Goal: Information Seeking & Learning: Learn about a topic

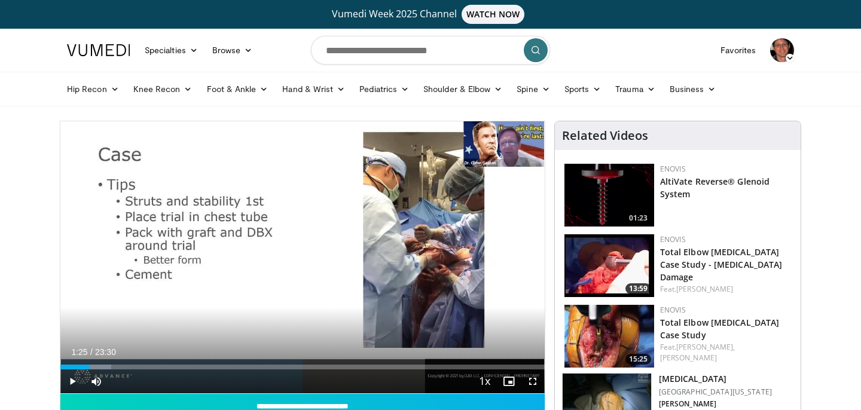
click at [73, 373] on span "Video Player" at bounding box center [72, 381] width 24 height 24
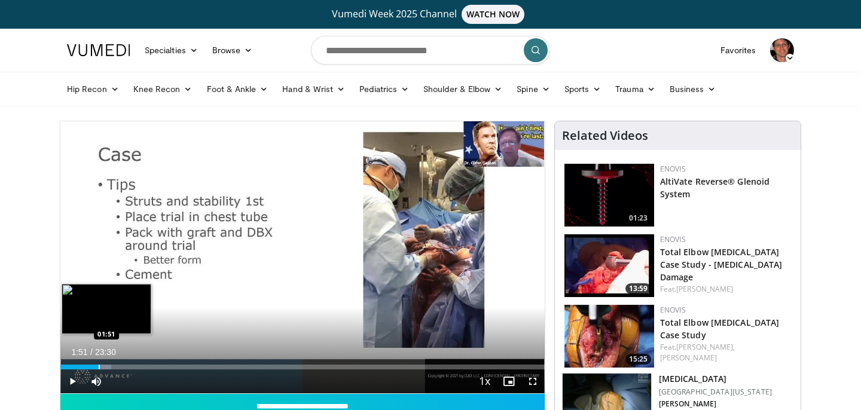
click at [99, 365] on div "Progress Bar" at bounding box center [99, 367] width 1 height 5
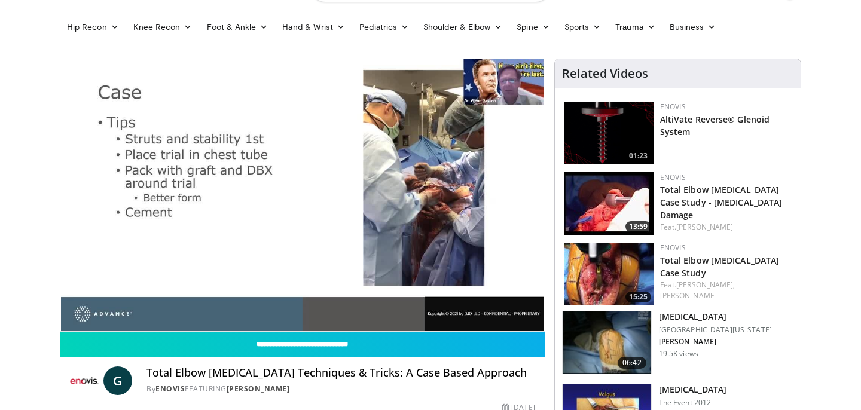
scroll to position [63, 0]
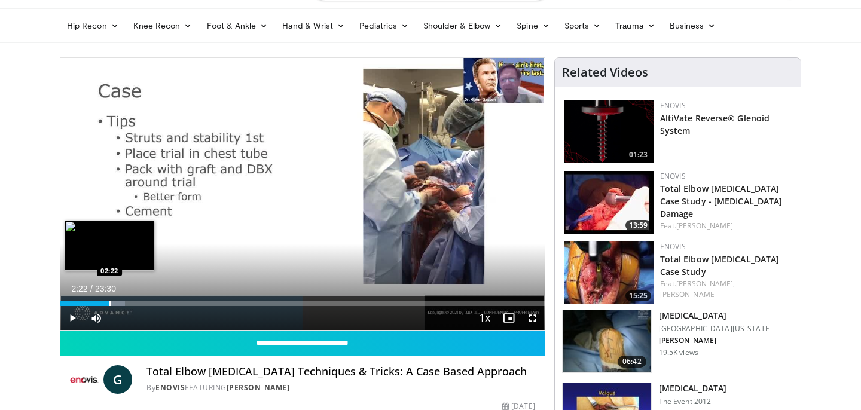
click at [109, 301] on div "Progress Bar" at bounding box center [109, 303] width 1 height 5
click at [115, 301] on div "Progress Bar" at bounding box center [115, 303] width 1 height 5
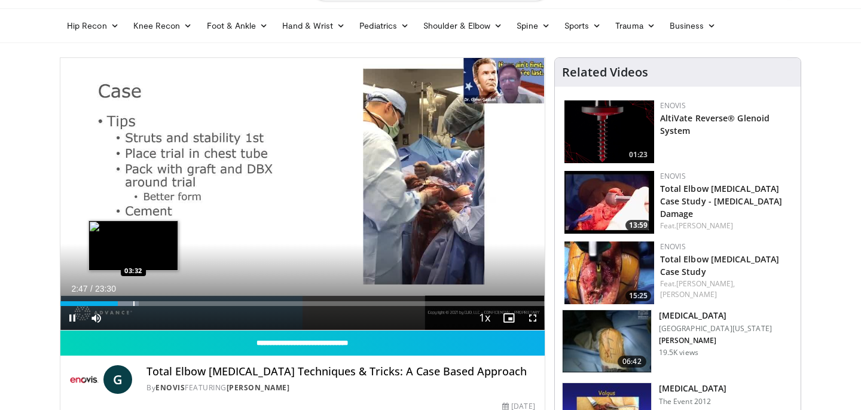
click at [133, 302] on div "Progress Bar" at bounding box center [133, 303] width 1 height 5
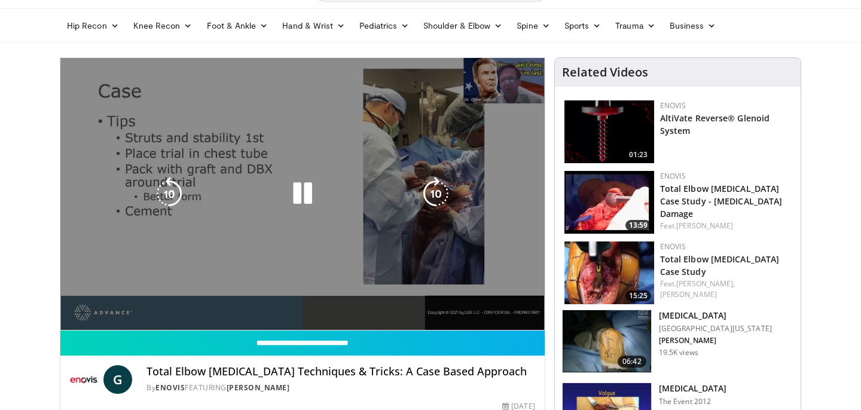
click at [142, 301] on div "10 seconds Tap to unmute" at bounding box center [302, 194] width 484 height 272
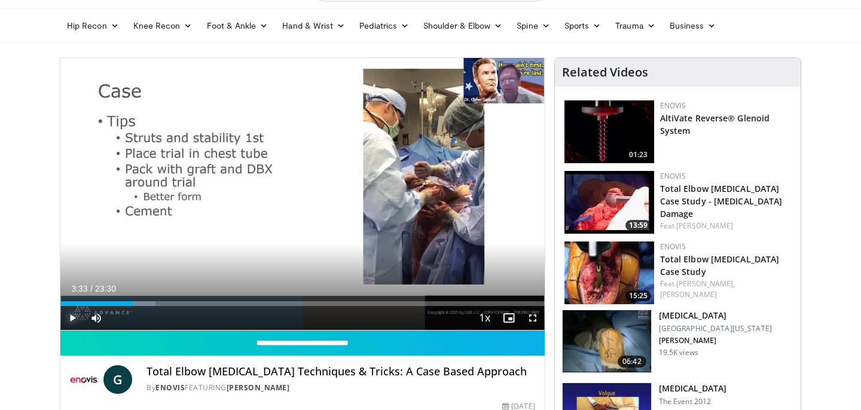
click at [74, 320] on span "Video Player" at bounding box center [72, 318] width 24 height 24
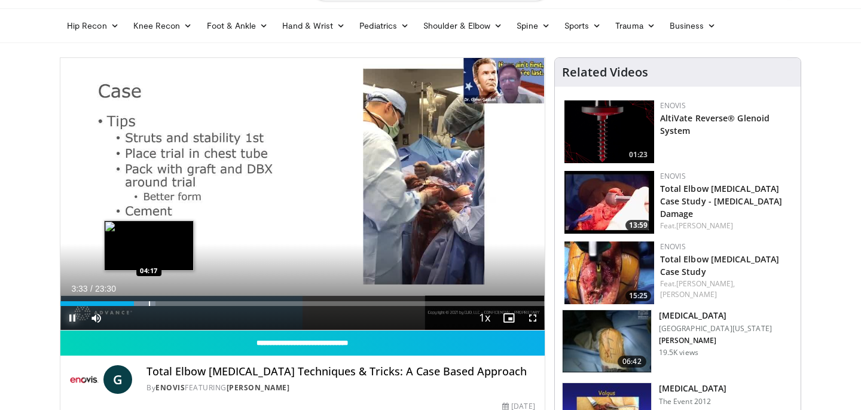
click at [149, 304] on div "Progress Bar" at bounding box center [149, 303] width 1 height 5
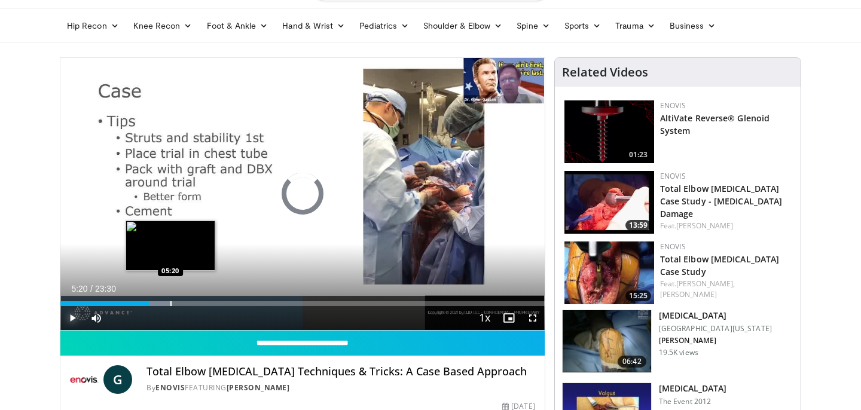
click at [170, 303] on div "Progress Bar" at bounding box center [170, 303] width 1 height 5
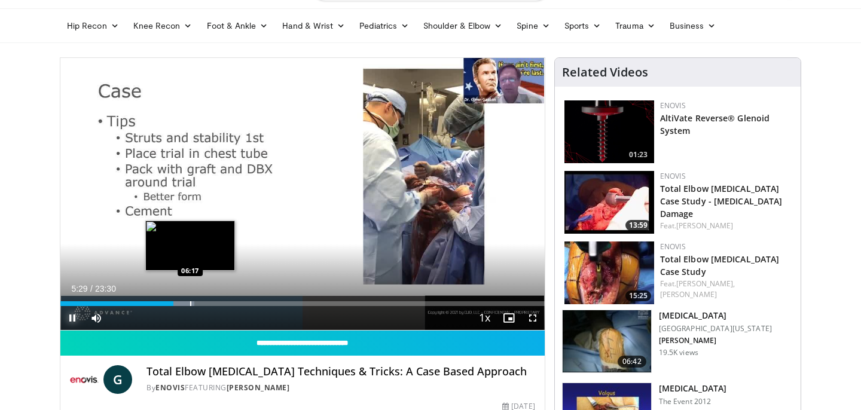
click at [190, 305] on div "Progress Bar" at bounding box center [190, 303] width 1 height 5
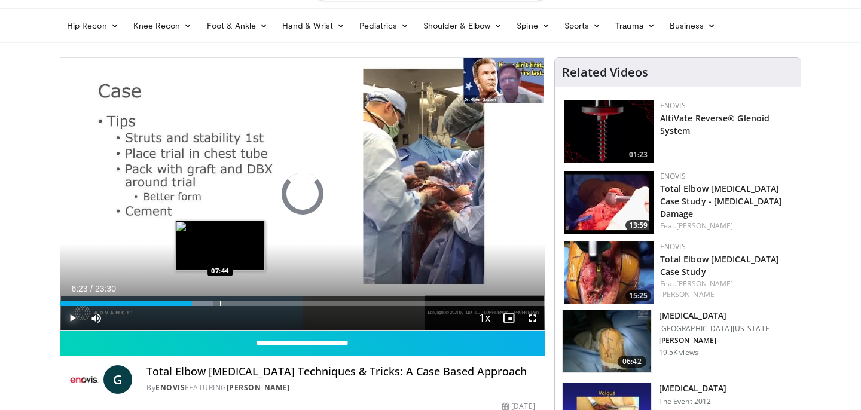
click at [220, 302] on div "Progress Bar" at bounding box center [220, 303] width 1 height 5
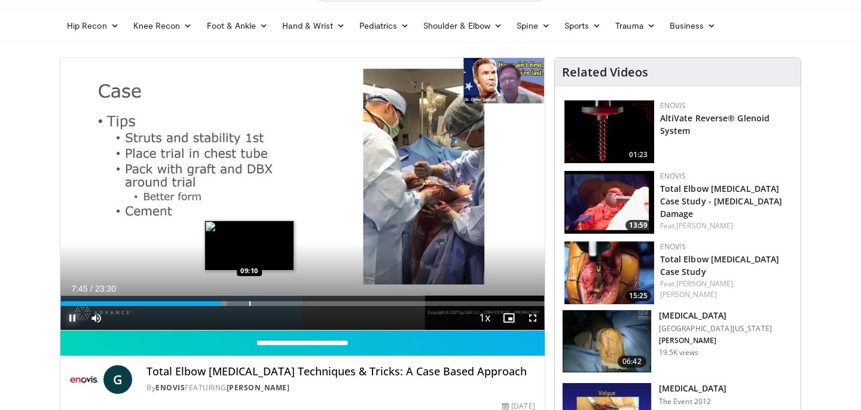
click at [249, 304] on div "Progress Bar" at bounding box center [249, 303] width 1 height 5
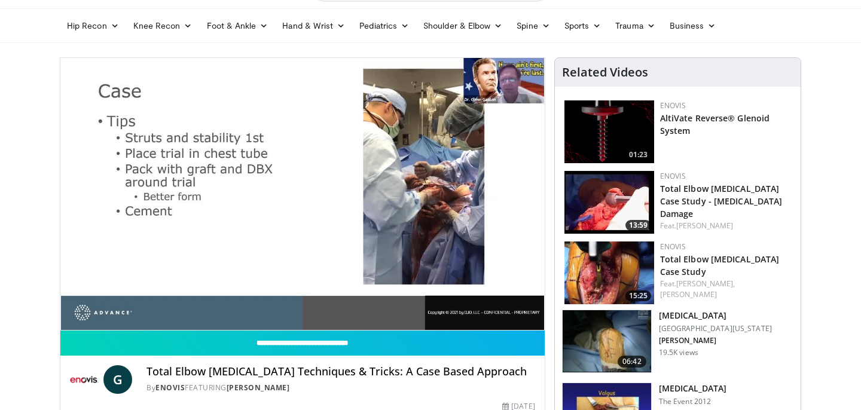
click at [308, 301] on div "10 seconds Tap to unmute" at bounding box center [302, 194] width 484 height 272
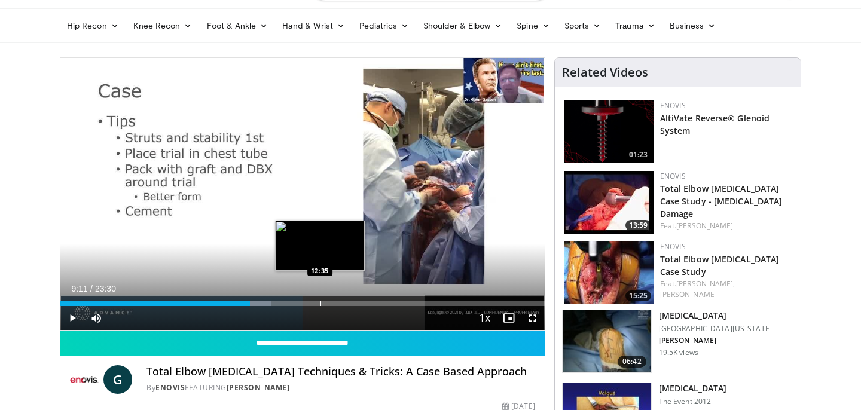
click at [320, 303] on div "Progress Bar" at bounding box center [320, 303] width 1 height 5
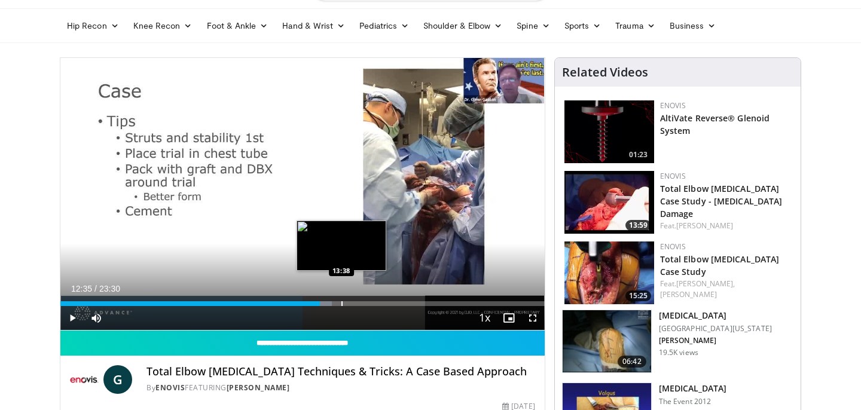
click at [341, 304] on div "Progress Bar" at bounding box center [341, 303] width 1 height 5
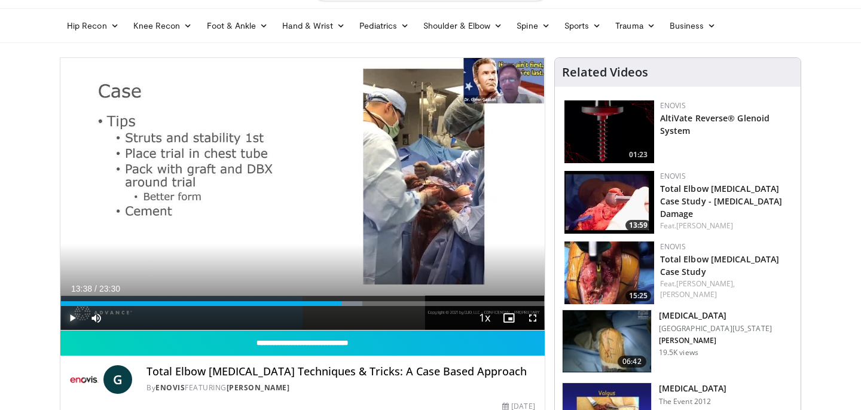
click at [72, 313] on span "Video Player" at bounding box center [72, 318] width 24 height 24
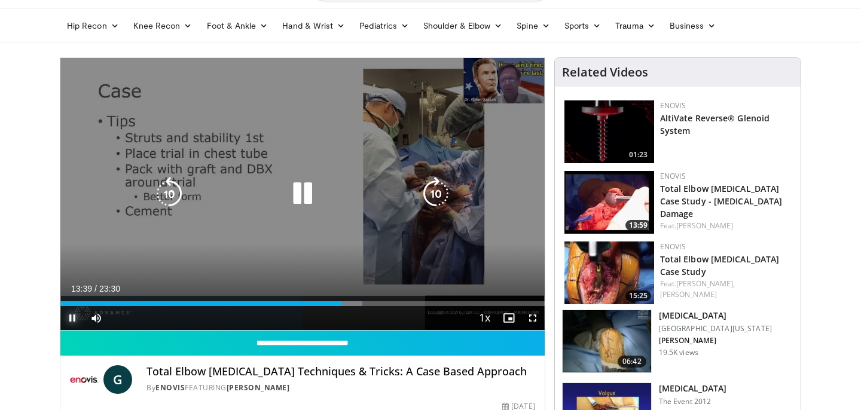
click at [70, 319] on span "Video Player" at bounding box center [72, 318] width 24 height 24
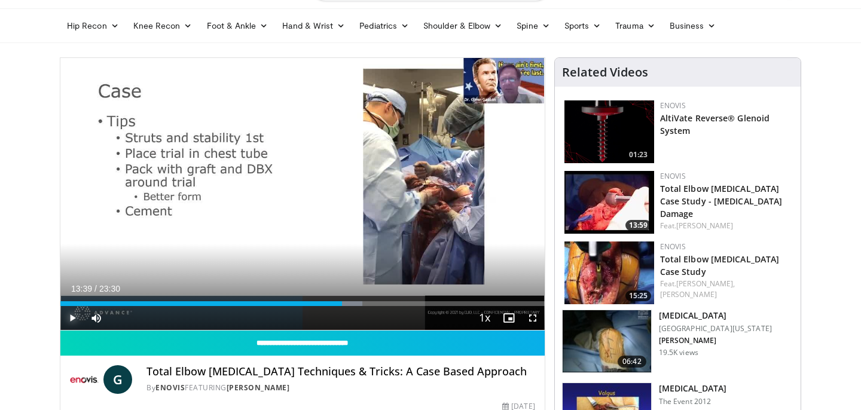
click at [76, 321] on span "Video Player" at bounding box center [72, 318] width 24 height 24
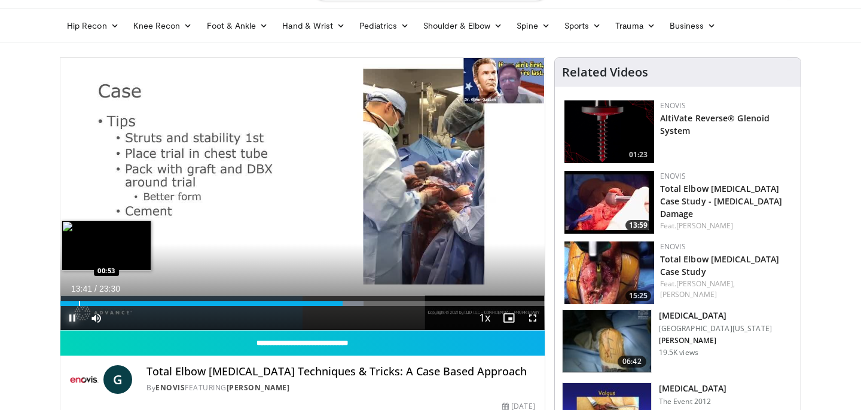
click at [79, 303] on div "Progress Bar" at bounding box center [79, 303] width 1 height 5
click at [66, 305] on div "Progress Bar" at bounding box center [66, 303] width 1 height 5
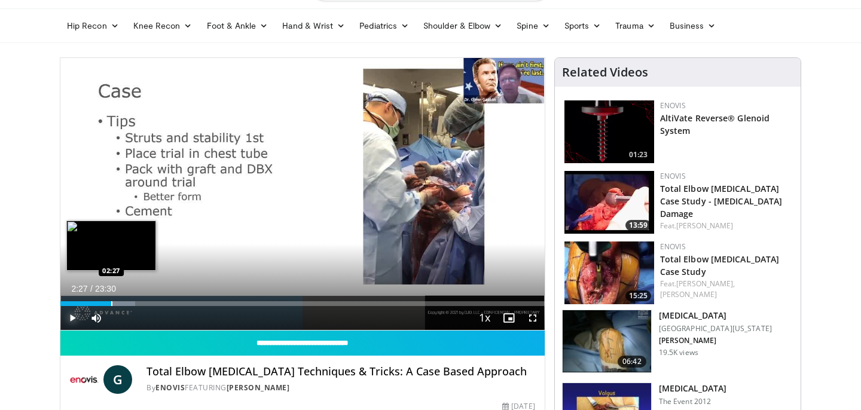
click at [111, 304] on div "Progress Bar" at bounding box center [111, 303] width 1 height 5
click at [109, 304] on div "Progress Bar" at bounding box center [109, 303] width 1 height 5
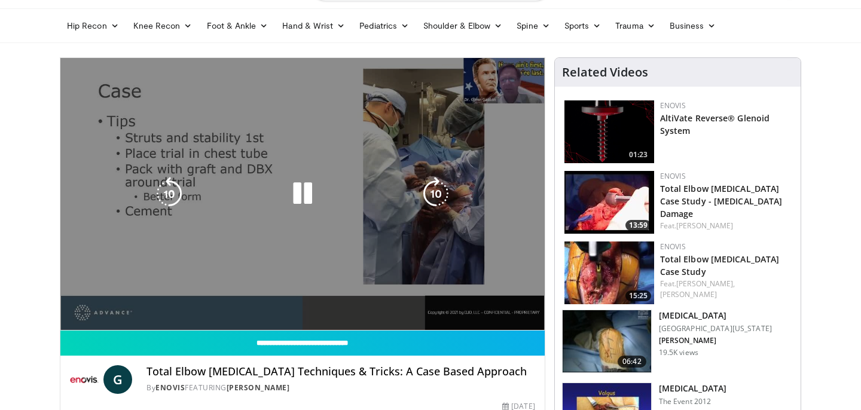
click at [535, 319] on div "10 seconds Tap to unmute" at bounding box center [302, 194] width 484 height 272
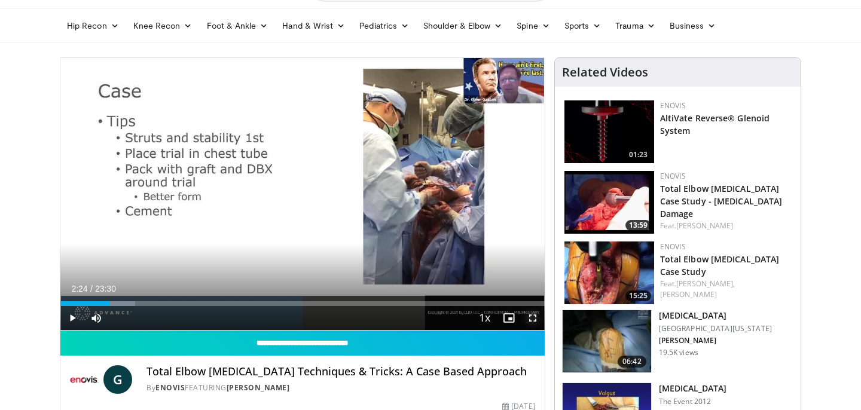
click at [536, 322] on span "Video Player" at bounding box center [533, 318] width 24 height 24
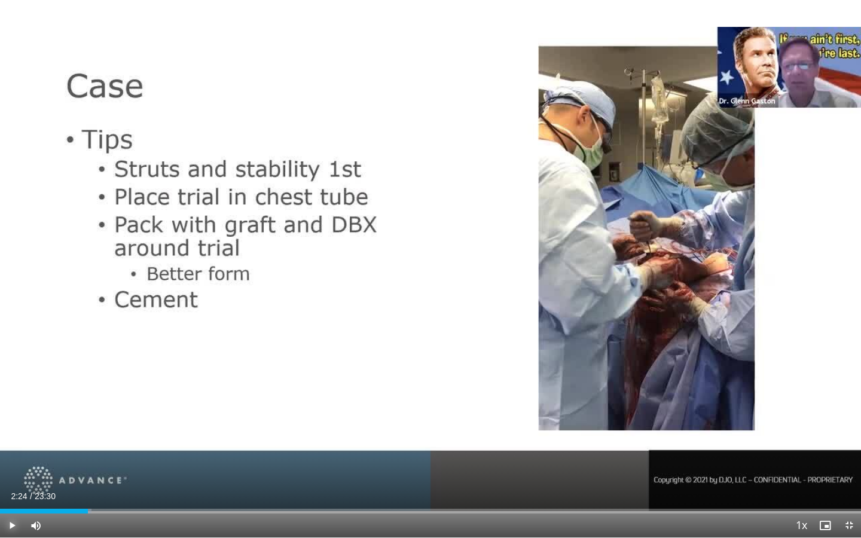
click at [14, 409] on span "Video Player" at bounding box center [12, 525] width 24 height 24
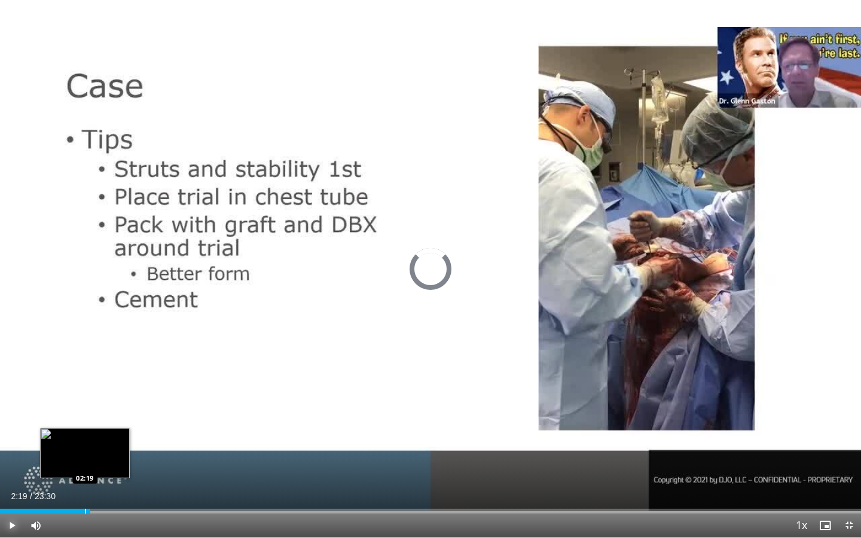
click at [85, 409] on div "Progress Bar" at bounding box center [85, 511] width 1 height 5
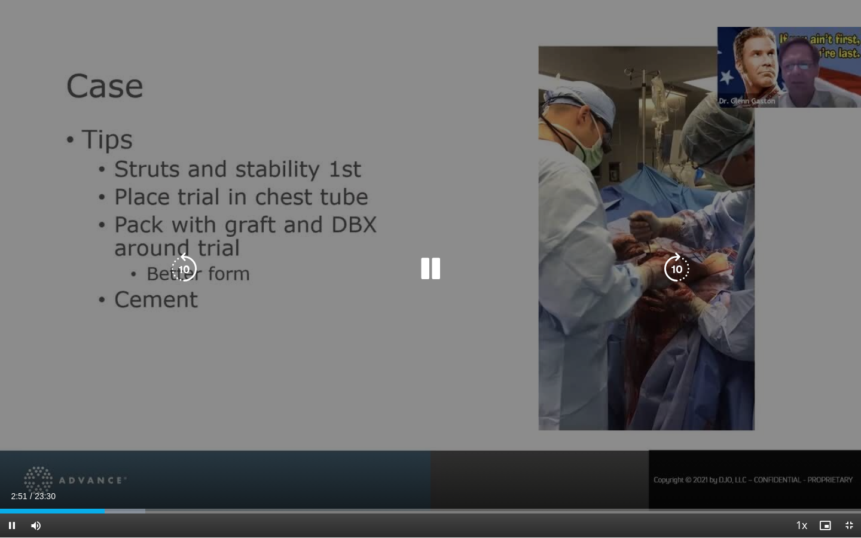
click at [409, 409] on div "10 seconds Tap to unmute" at bounding box center [430, 268] width 861 height 537
click at [710, 381] on div "10 seconds Tap to unmute" at bounding box center [430, 268] width 861 height 537
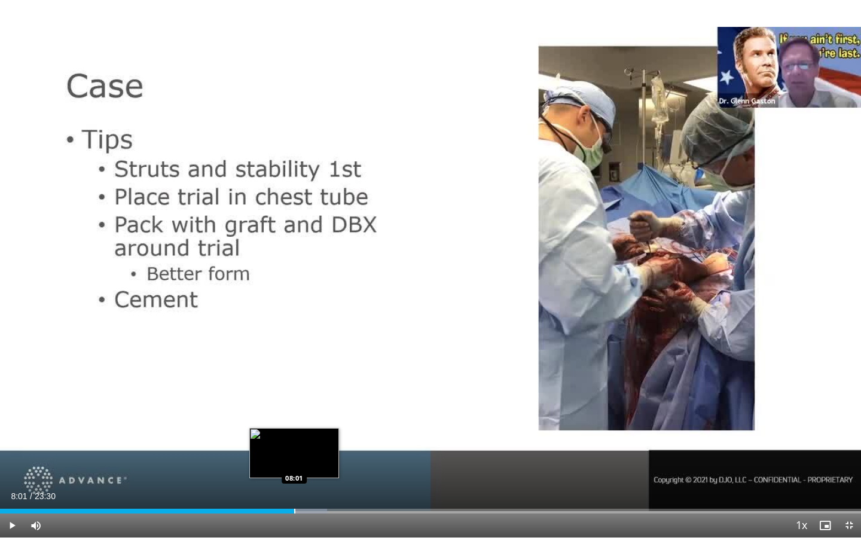
click at [294, 409] on div "Progress Bar" at bounding box center [294, 511] width 1 height 5
click at [312, 409] on div "Progress Bar" at bounding box center [304, 511] width 57 height 5
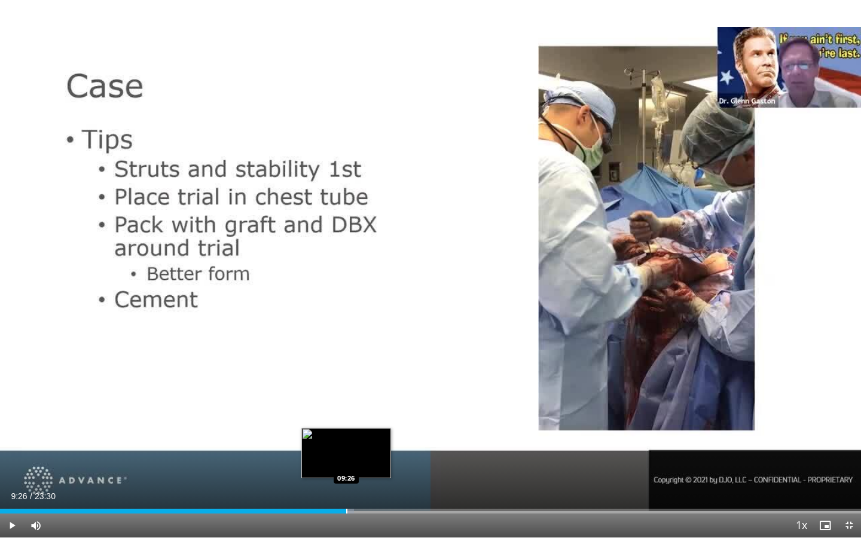
click at [346, 409] on div "Progress Bar" at bounding box center [346, 511] width 1 height 5
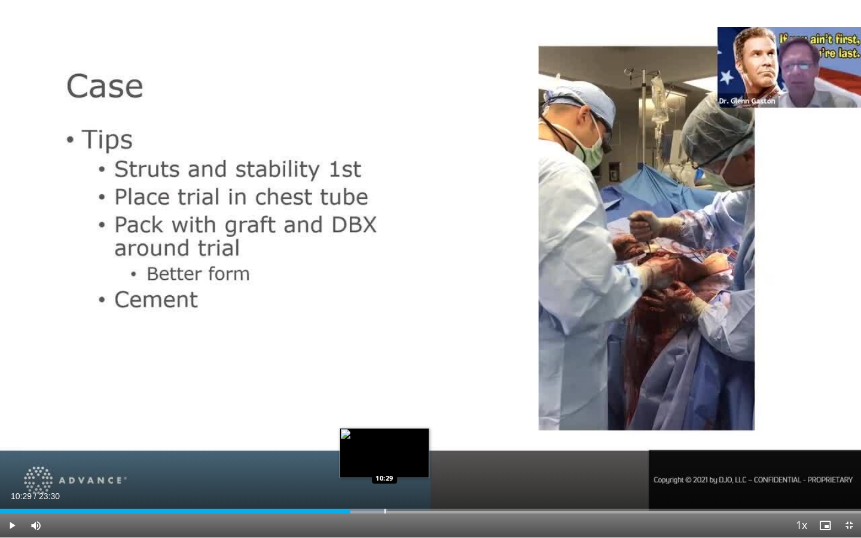
click at [384, 409] on div "Loaded : 45.02% 10:29 10:29" at bounding box center [430, 507] width 861 height 11
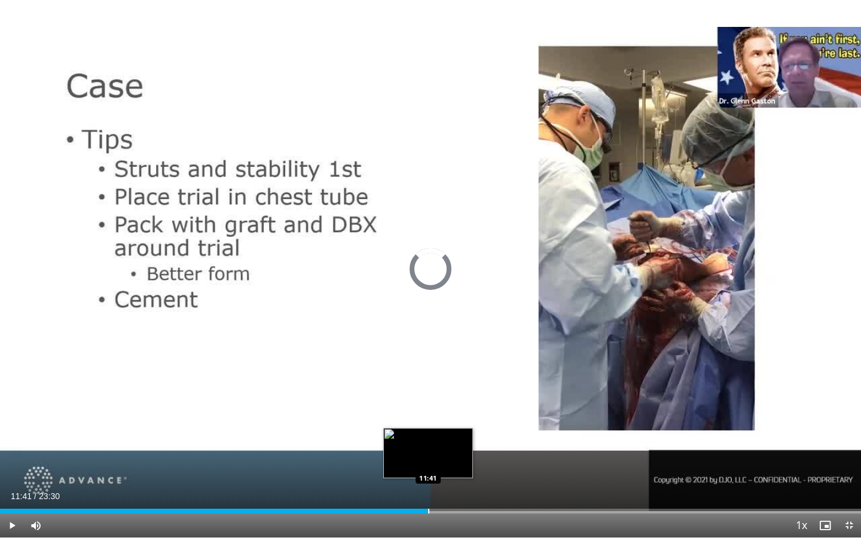
click at [427, 409] on div "Loaded : 48.94% 11:41 11:41" at bounding box center [430, 507] width 861 height 11
click at [454, 409] on div "Loaded : 54.17% 11:44 12:25" at bounding box center [430, 511] width 861 height 5
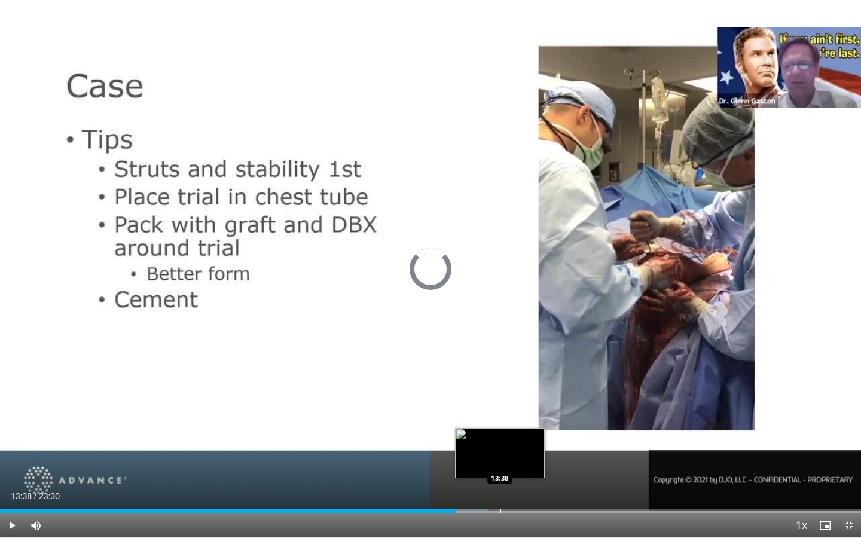
click at [500, 409] on div "Loaded : 56.74% 13:38 13:38" at bounding box center [430, 507] width 861 height 11
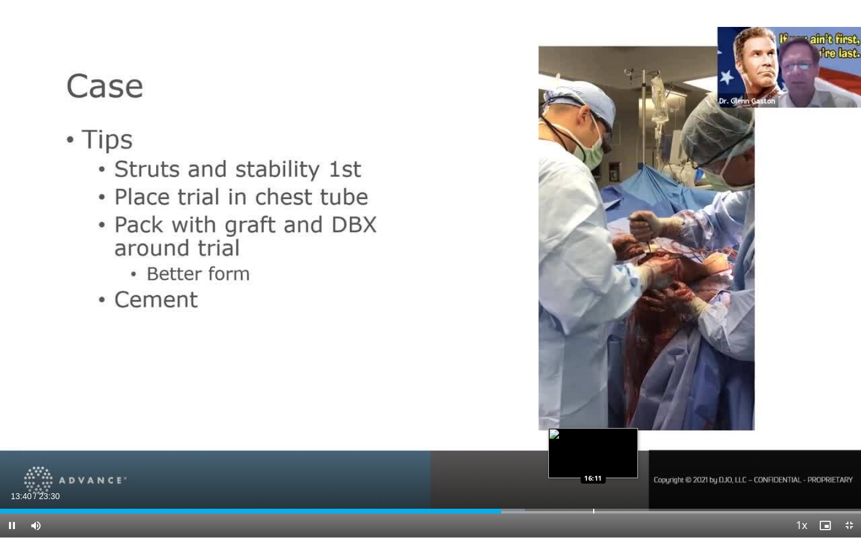
click at [593, 409] on div "Loaded : 60.99% 13:40 16:11" at bounding box center [430, 507] width 861 height 11
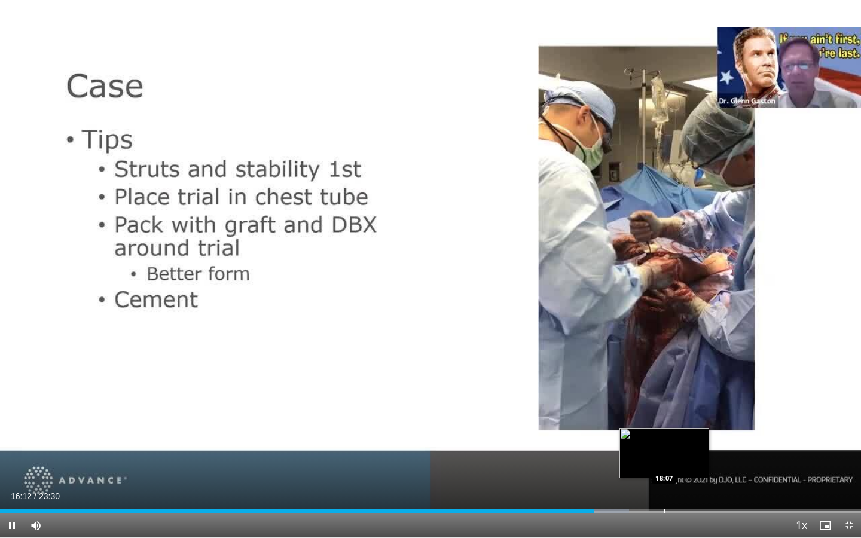
click at [664, 409] on div "Loaded : 73.05% 16:12 18:07" at bounding box center [430, 507] width 861 height 11
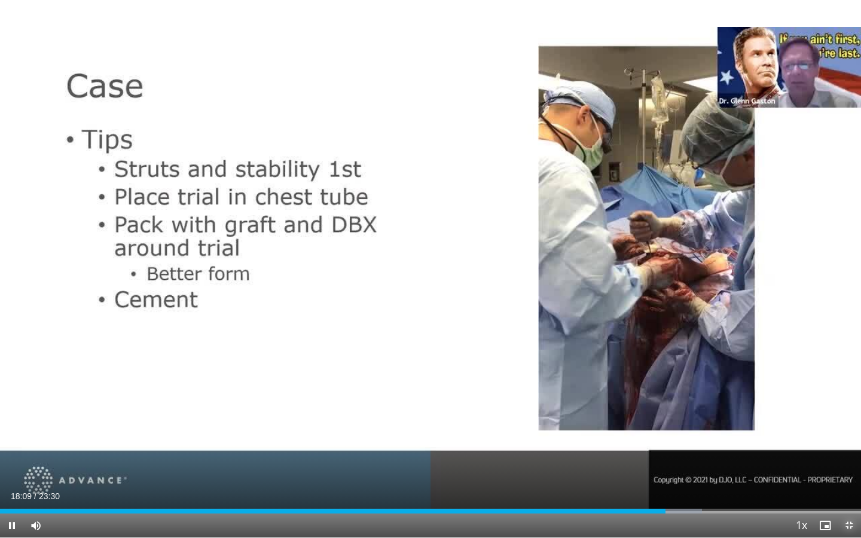
click at [853, 409] on span "Video Player" at bounding box center [849, 525] width 24 height 24
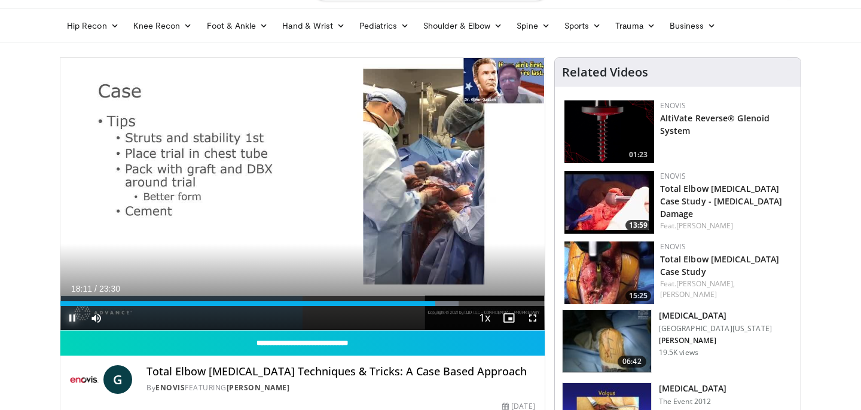
click at [62, 316] on span "Video Player" at bounding box center [72, 318] width 24 height 24
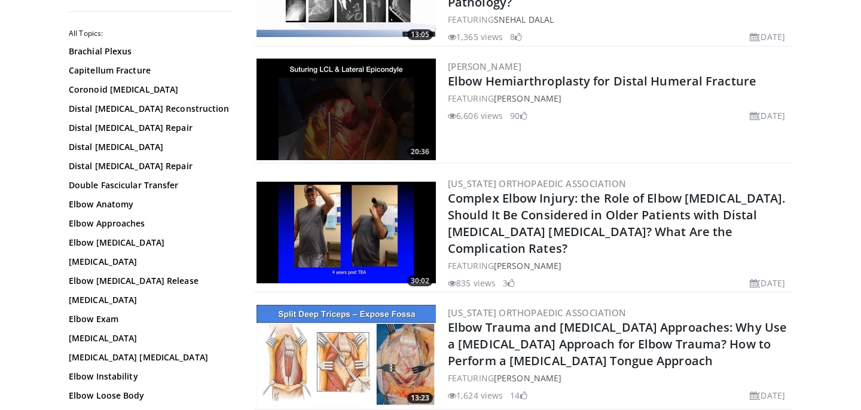
scroll to position [2784, 0]
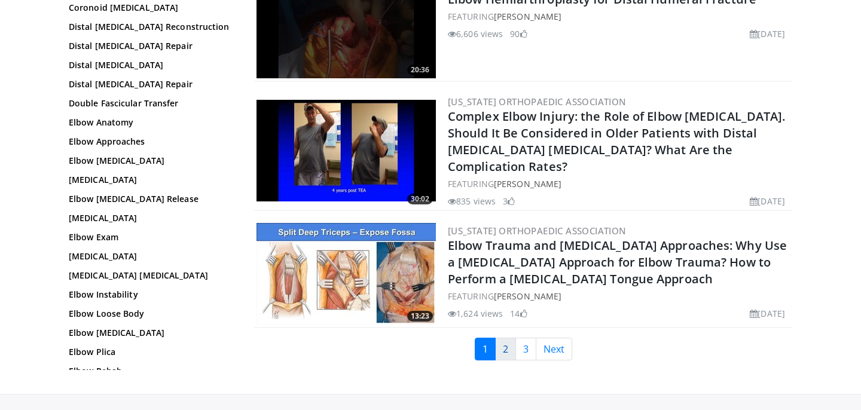
click at [500, 338] on link "2" at bounding box center [505, 349] width 21 height 23
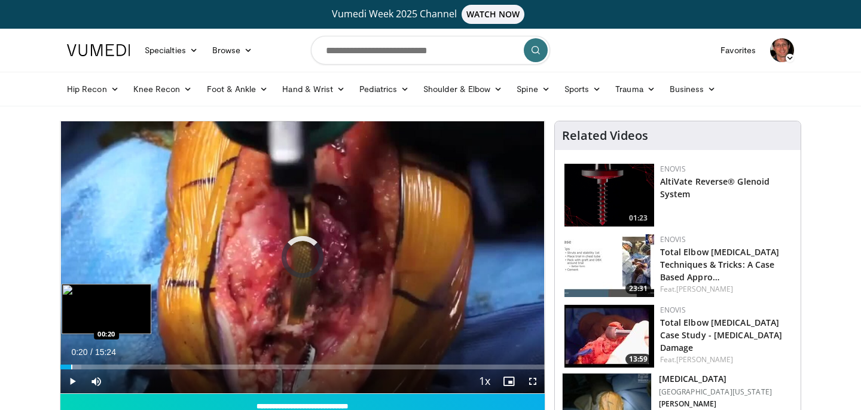
click at [71, 365] on div "Progress Bar" at bounding box center [71, 367] width 1 height 5
click at [89, 363] on div "Loaded : 6.43% 00:54 00:54" at bounding box center [302, 363] width 484 height 11
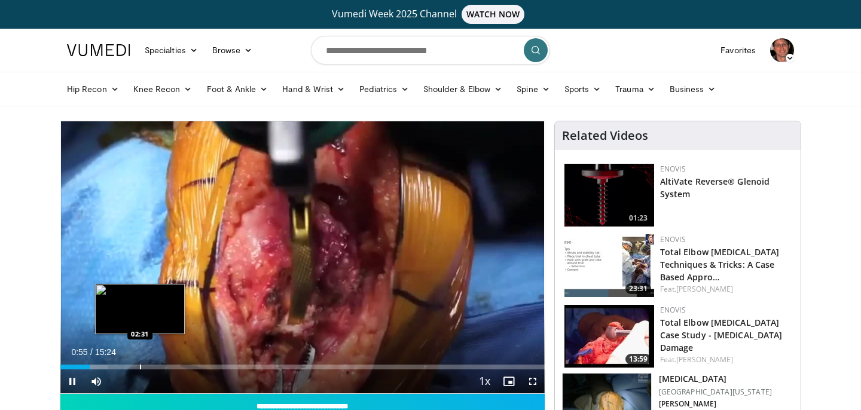
click at [140, 366] on div "Progress Bar" at bounding box center [140, 367] width 1 height 5
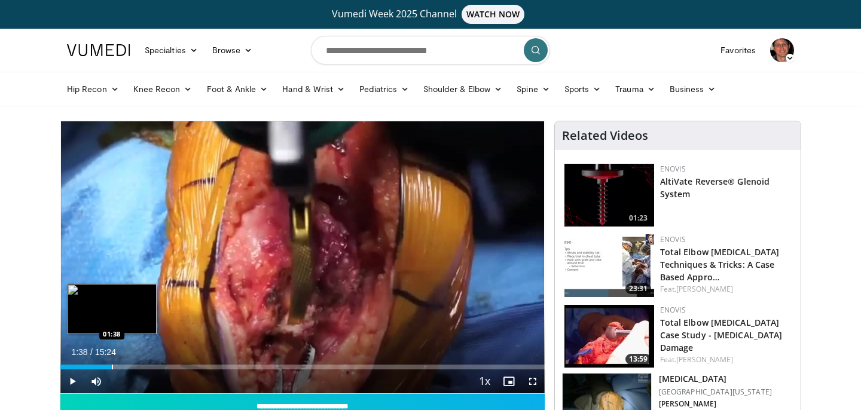
click at [112, 365] on div "Progress Bar" at bounding box center [112, 367] width 1 height 5
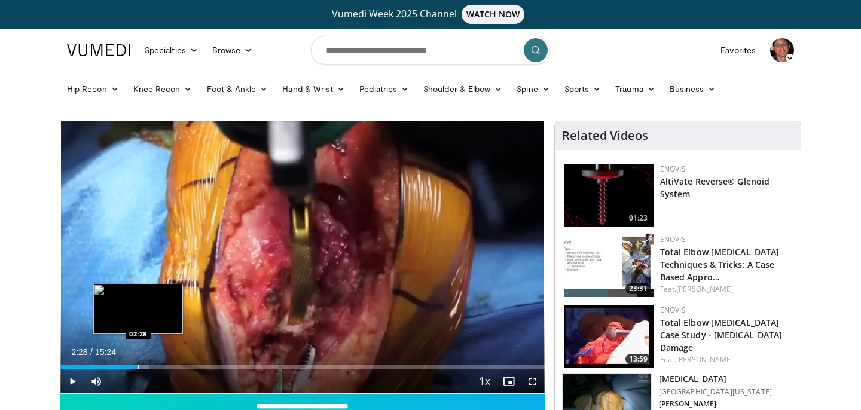
click at [138, 366] on div "Progress Bar" at bounding box center [138, 367] width 1 height 5
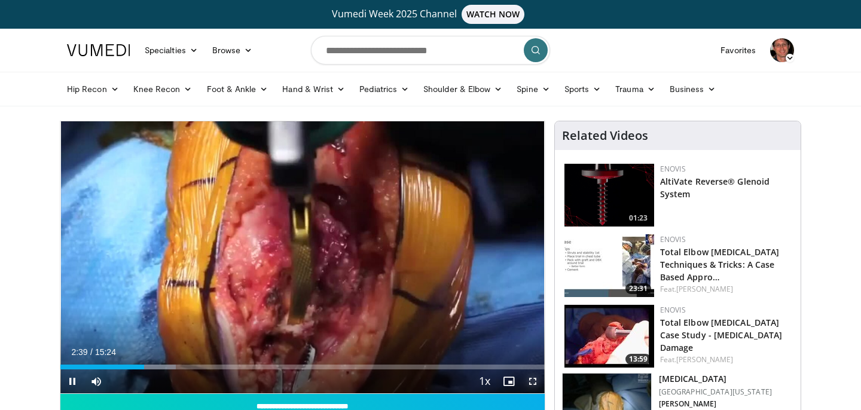
click at [532, 383] on span "Video Player" at bounding box center [533, 381] width 24 height 24
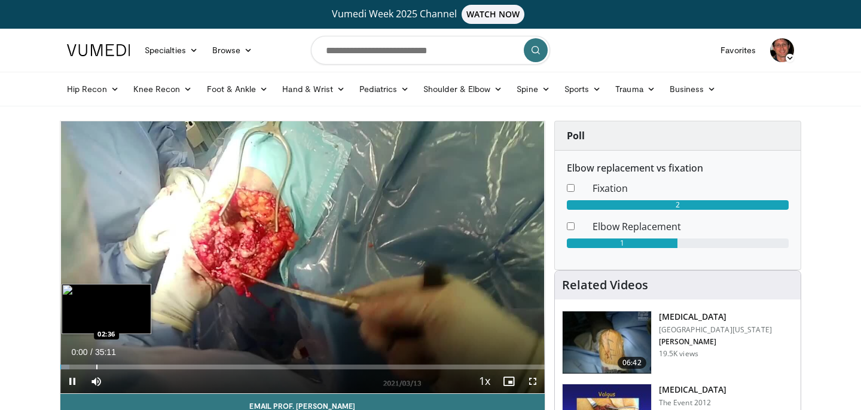
click at [96, 363] on div "Loaded : 1.88% 00:00 02:36" at bounding box center [302, 363] width 484 height 11
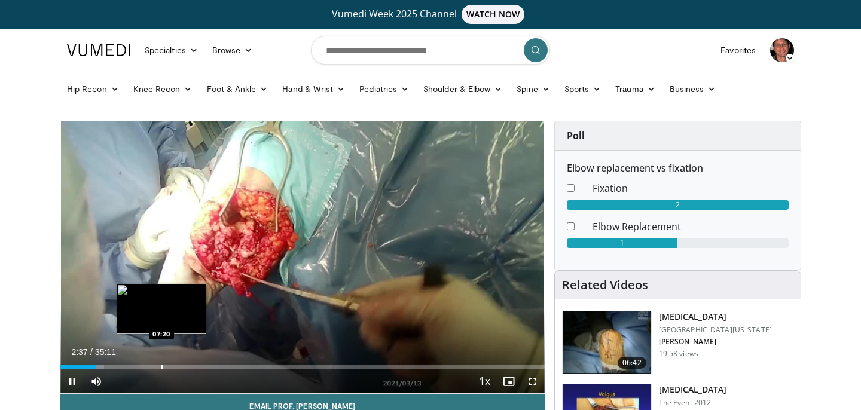
click at [161, 365] on div "Progress Bar" at bounding box center [161, 367] width 1 height 5
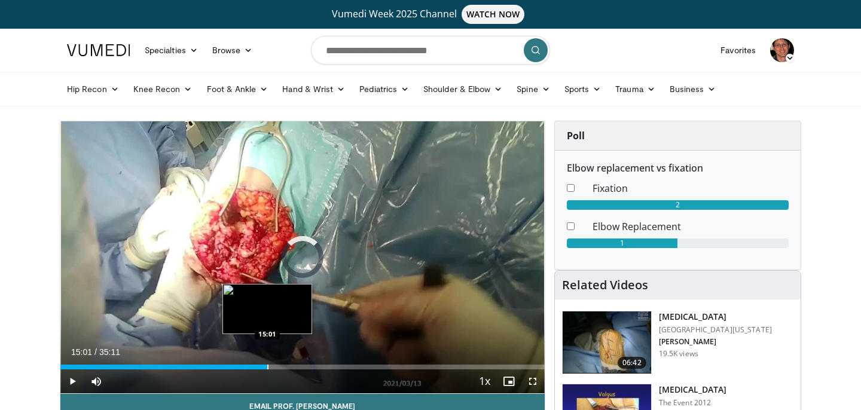
click at [267, 366] on div "Progress Bar" at bounding box center [267, 367] width 1 height 5
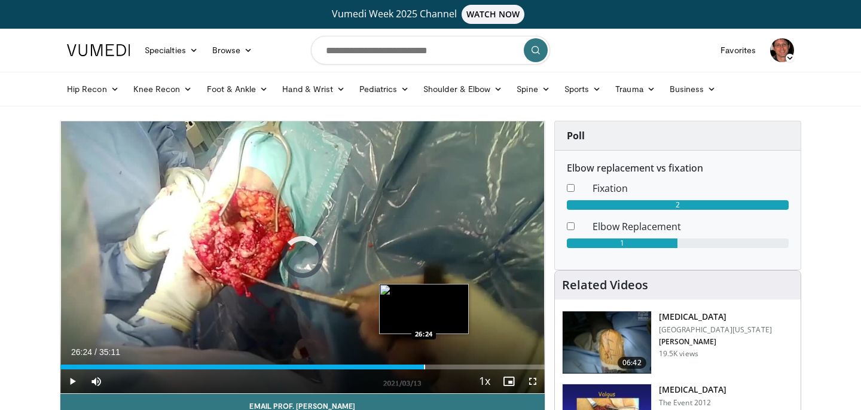
click at [424, 366] on div "Progress Bar" at bounding box center [424, 367] width 1 height 5
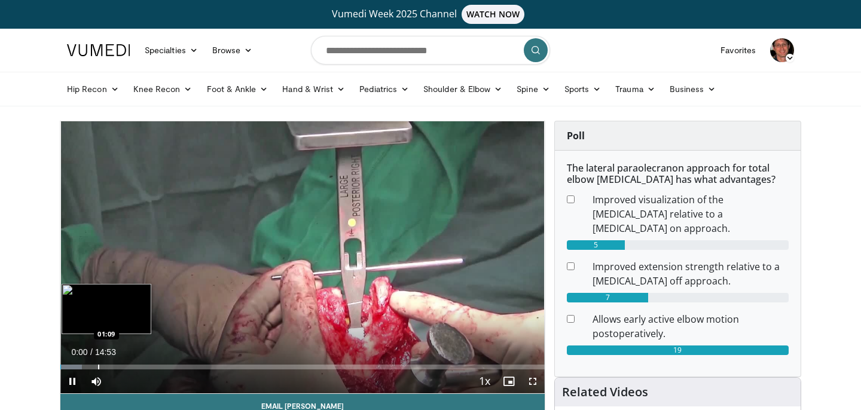
click at [98, 366] on div "Progress Bar" at bounding box center [98, 367] width 1 height 5
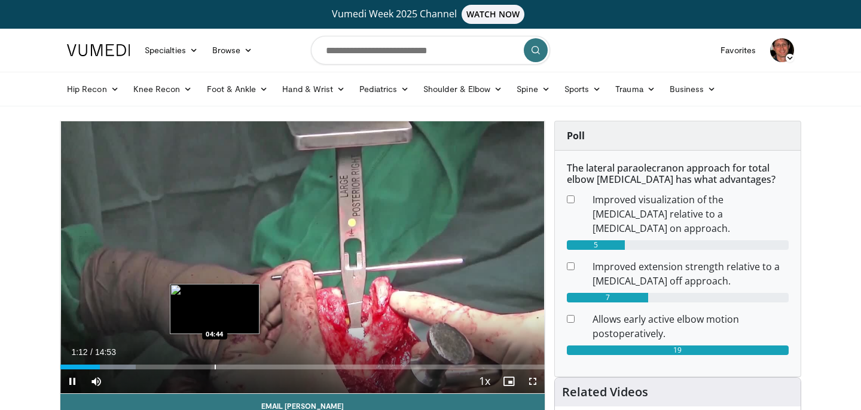
click at [216, 365] on div "Progress Bar" at bounding box center [215, 367] width 1 height 5
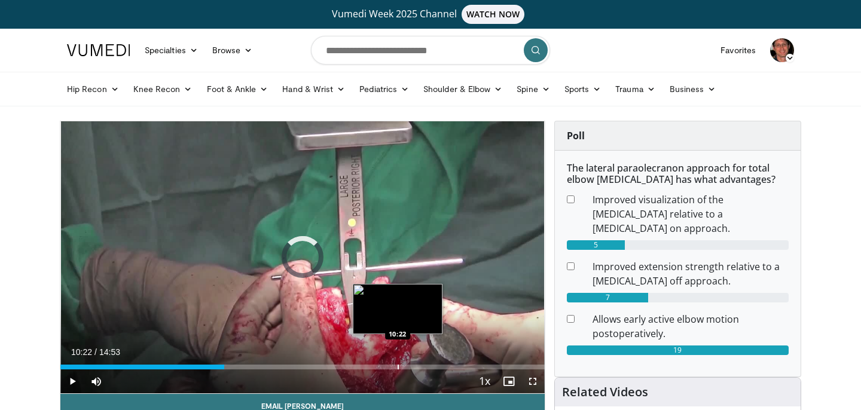
click at [398, 365] on div "Progress Bar" at bounding box center [398, 367] width 1 height 5
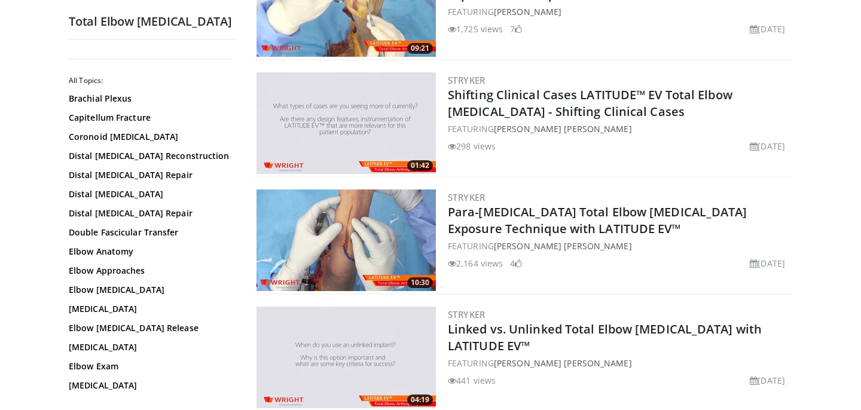
scroll to position [1936, 0]
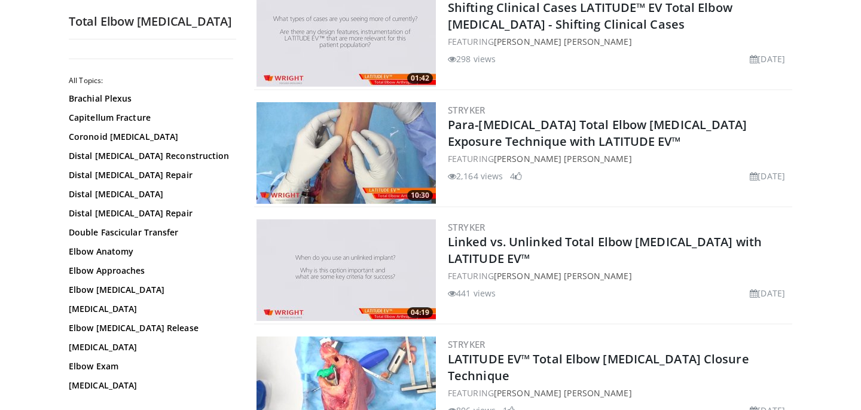
click at [341, 163] on img at bounding box center [345, 153] width 179 height 102
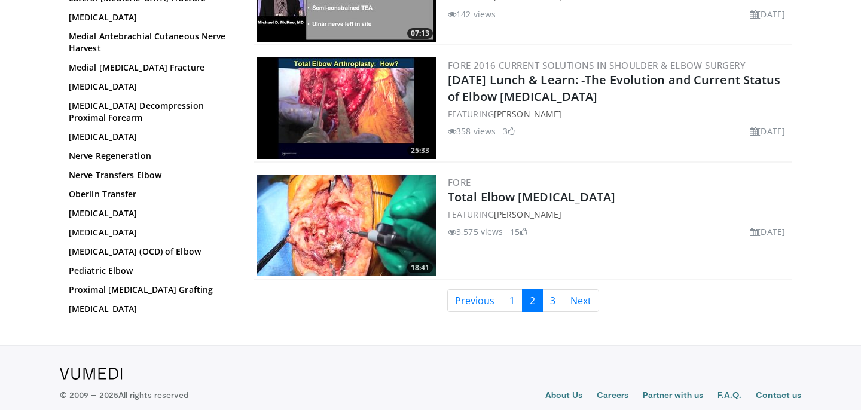
scroll to position [2803, 0]
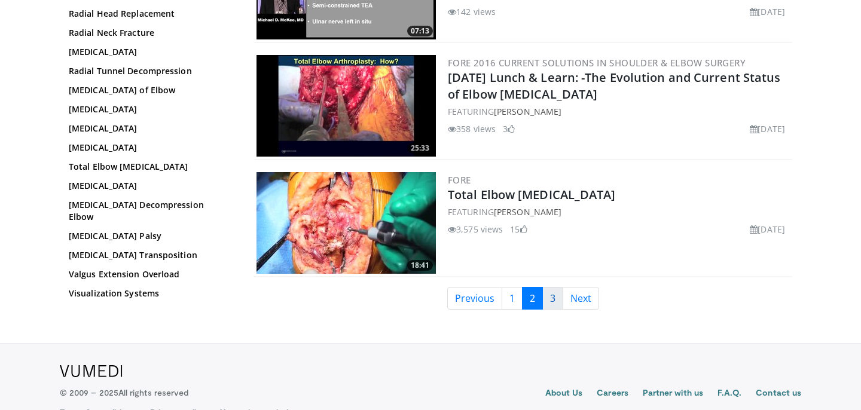
click at [550, 296] on link "3" at bounding box center [552, 298] width 21 height 23
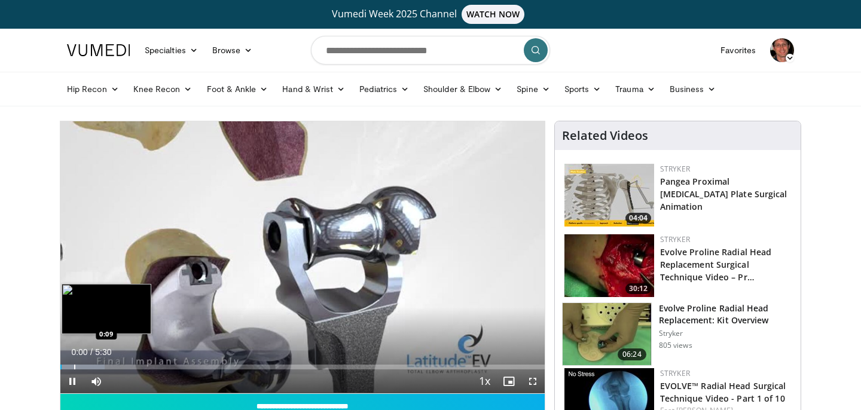
click at [74, 368] on div "Progress Bar" at bounding box center [74, 367] width 1 height 5
click at [119, 366] on div "Progress Bar" at bounding box center [118, 367] width 1 height 5
click at [109, 368] on div "Progress Bar" at bounding box center [109, 367] width 1 height 5
click at [101, 365] on div "Progress Bar" at bounding box center [100, 367] width 1 height 5
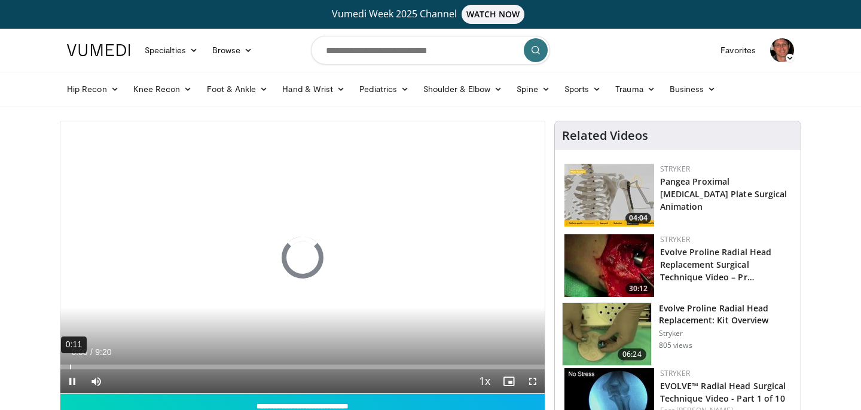
click at [70, 366] on div "0:11" at bounding box center [70, 367] width 1 height 5
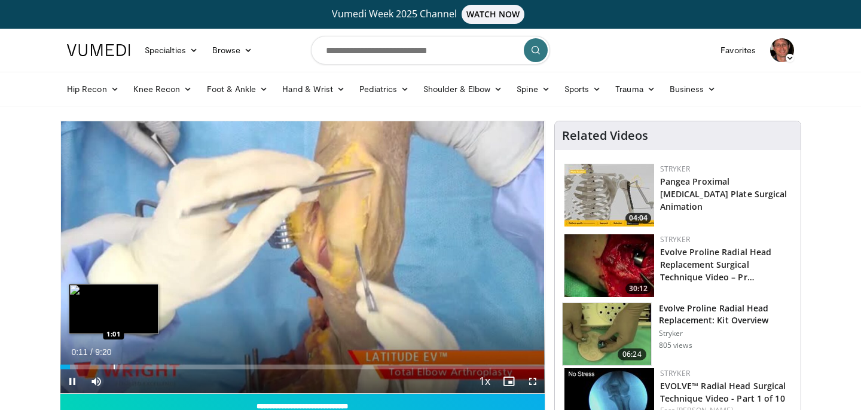
click at [114, 363] on div "Loaded : 3.57% 0:11 1:01" at bounding box center [302, 363] width 484 height 11
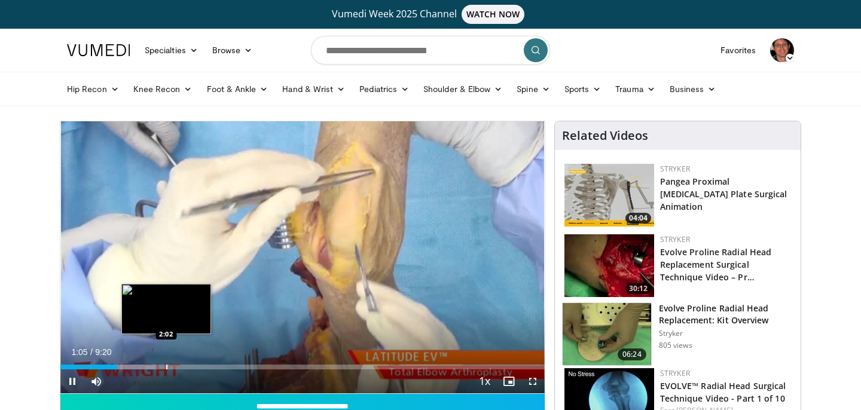
click at [166, 368] on div "Loaded : 19.66% 1:05 2:02" at bounding box center [302, 367] width 484 height 5
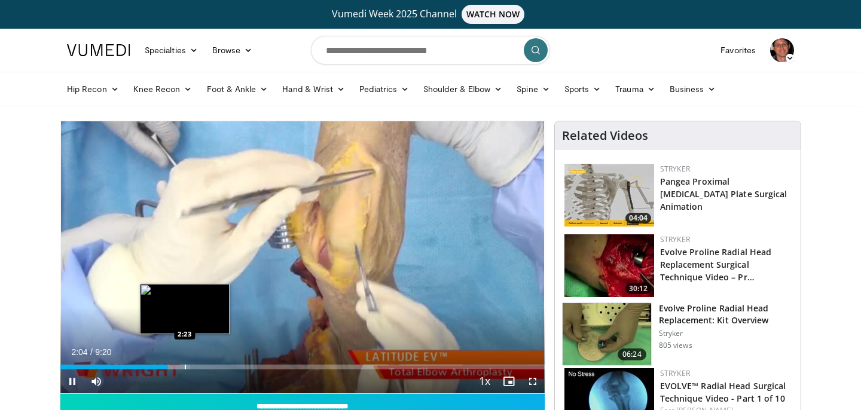
click at [186, 366] on div "Progress Bar" at bounding box center [185, 367] width 1 height 5
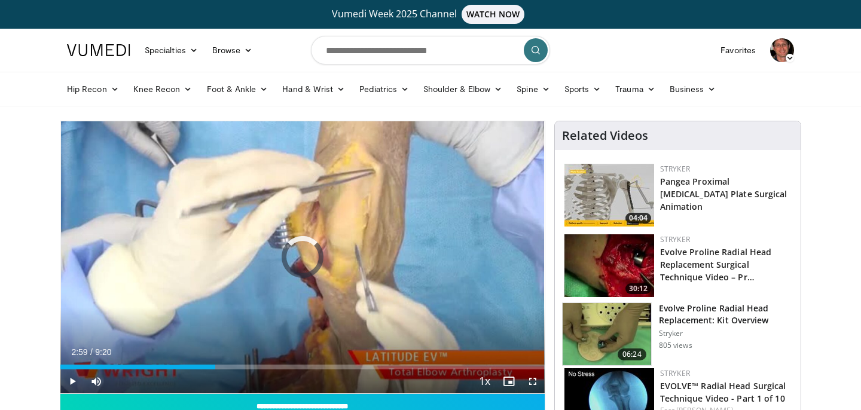
click at [215, 363] on div "Loaded : 28.60% 2:28 2:59" at bounding box center [302, 363] width 484 height 11
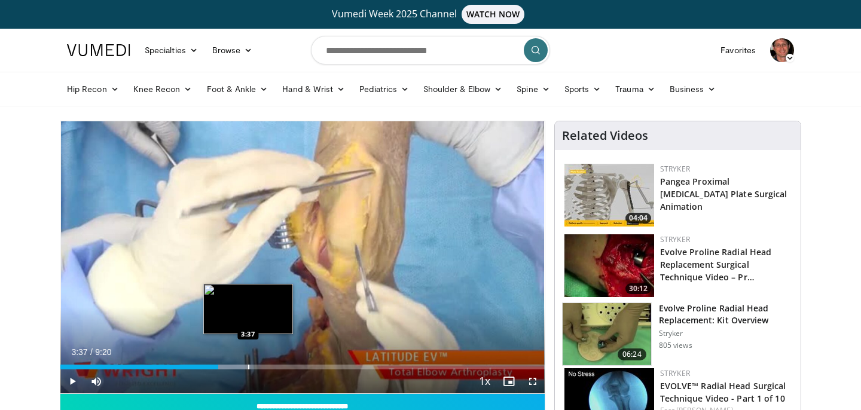
click at [248, 365] on div "Progress Bar" at bounding box center [248, 367] width 1 height 5
click at [261, 365] on div "Progress Bar" at bounding box center [261, 367] width 1 height 5
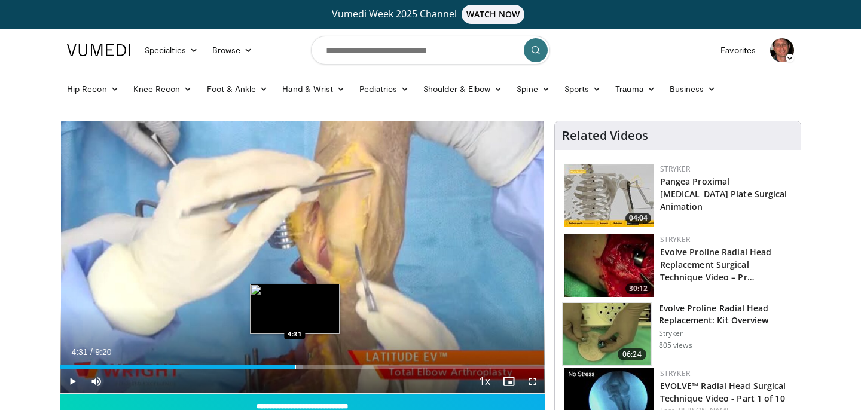
click at [294, 362] on div "Loaded : 50.04% 4:31 4:31" at bounding box center [302, 363] width 484 height 11
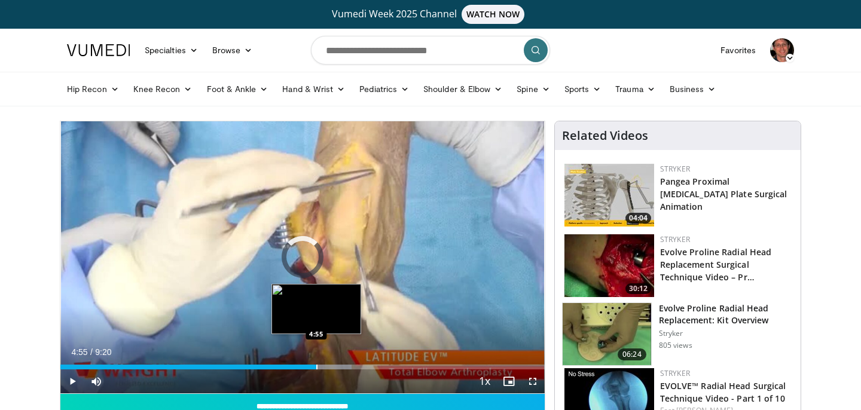
click at [316, 363] on div "Loaded : 60.21% 4:37 4:55" at bounding box center [302, 363] width 484 height 11
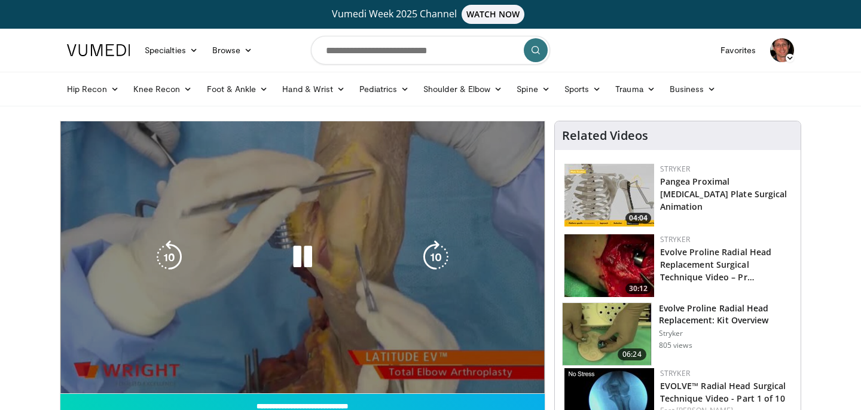
click at [357, 369] on video-js "**********" at bounding box center [302, 257] width 484 height 273
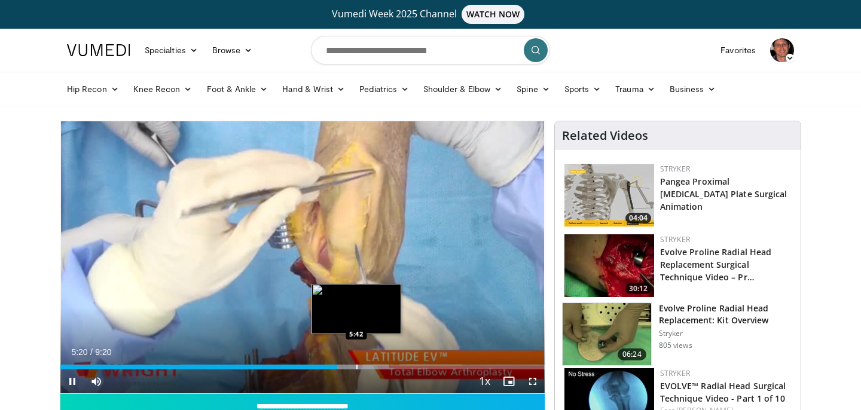
click at [356, 363] on div "Loaded : 67.91% 5:20 5:42" at bounding box center [302, 363] width 484 height 11
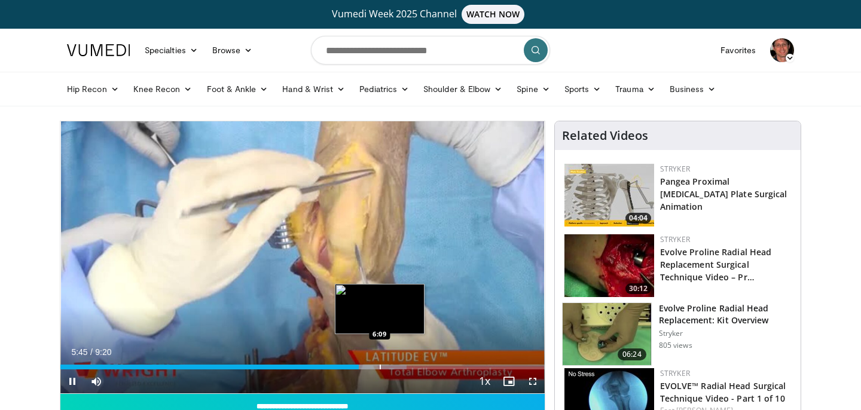
click at [380, 365] on div "Progress Bar" at bounding box center [380, 367] width 1 height 5
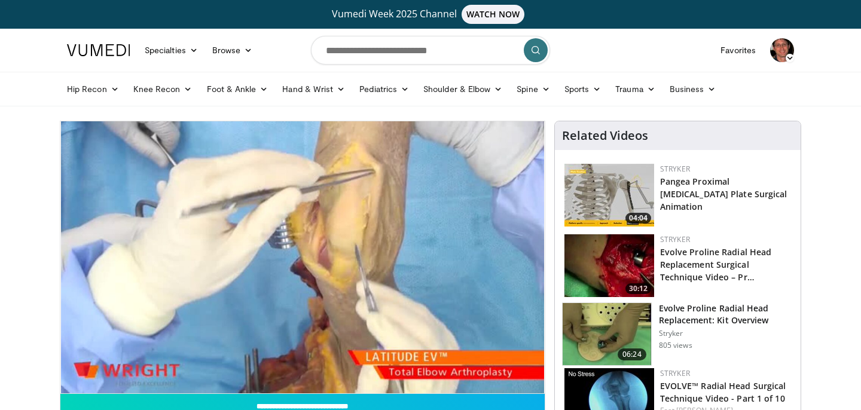
click at [380, 365] on video-js "**********" at bounding box center [302, 257] width 484 height 273
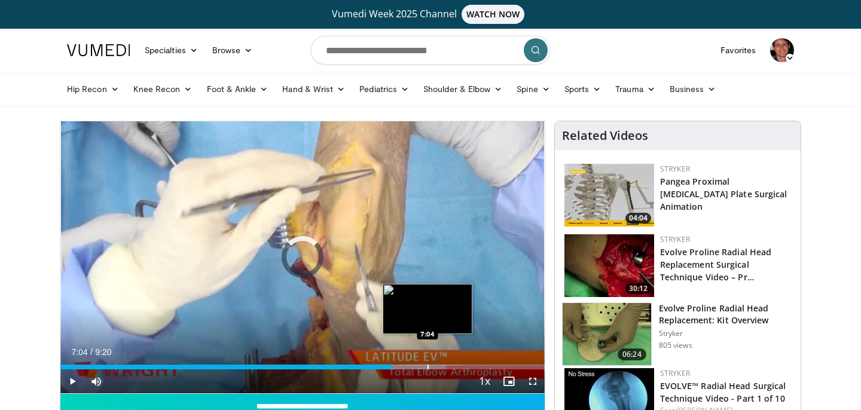
click at [427, 366] on div "Progress Bar" at bounding box center [427, 367] width 1 height 5
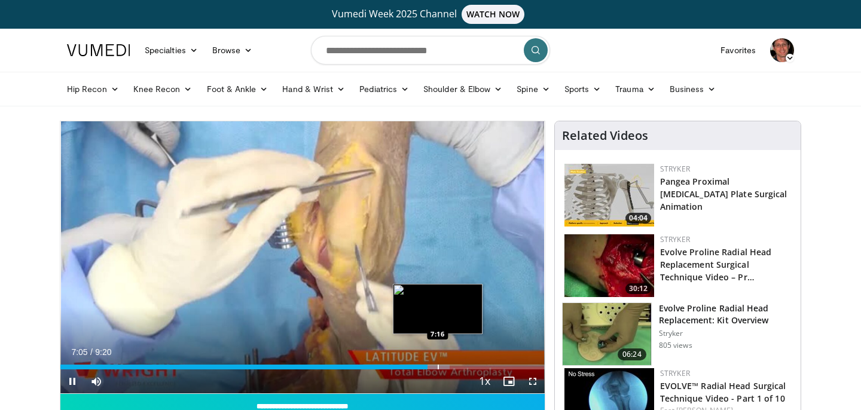
click at [438, 365] on div "Progress Bar" at bounding box center [438, 367] width 1 height 5
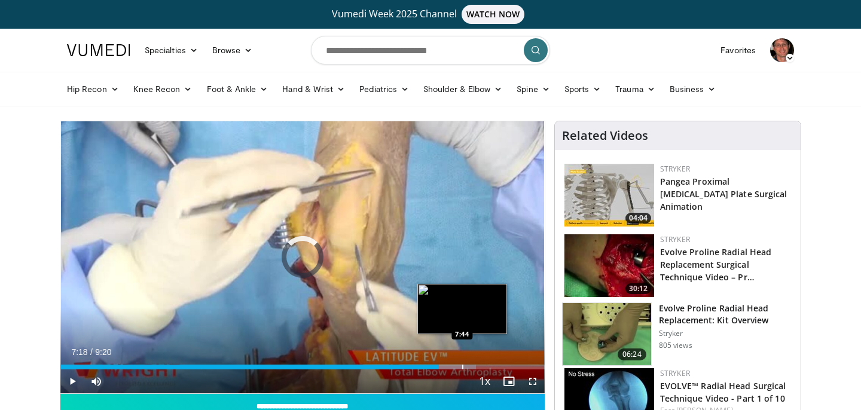
click at [462, 363] on div "Loaded : 85.79% 7:18 7:44" at bounding box center [302, 363] width 484 height 11
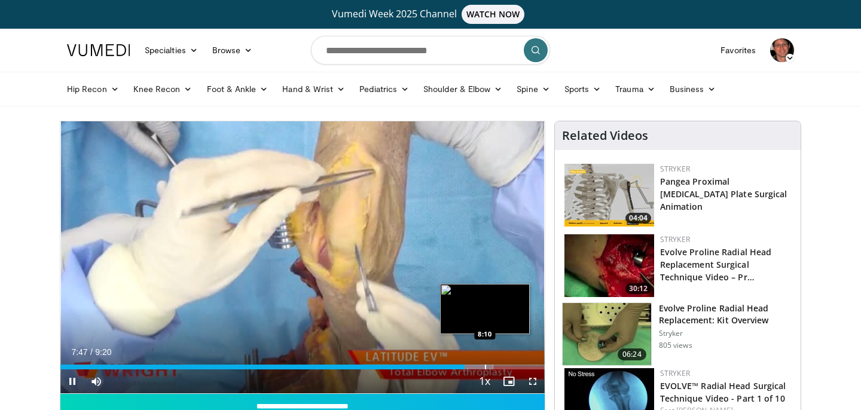
click at [485, 365] on div "Progress Bar" at bounding box center [485, 367] width 1 height 5
click at [516, 365] on div "Progress Bar" at bounding box center [516, 367] width 1 height 5
click at [534, 366] on div "Progress Bar" at bounding box center [534, 367] width 1 height 5
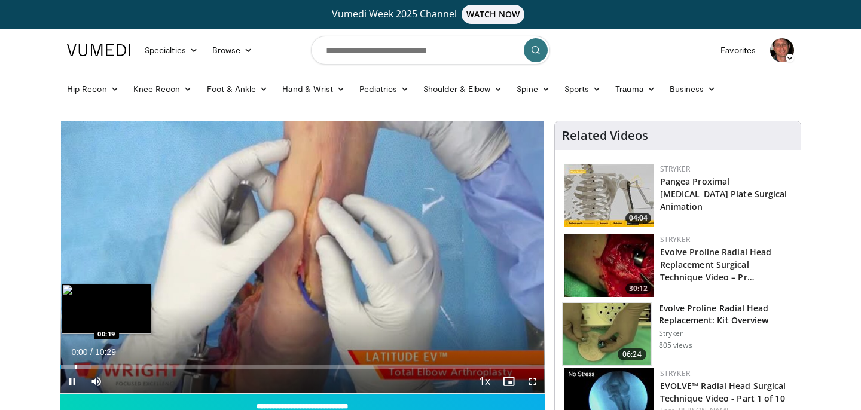
click at [75, 365] on div "Progress Bar" at bounding box center [75, 367] width 1 height 5
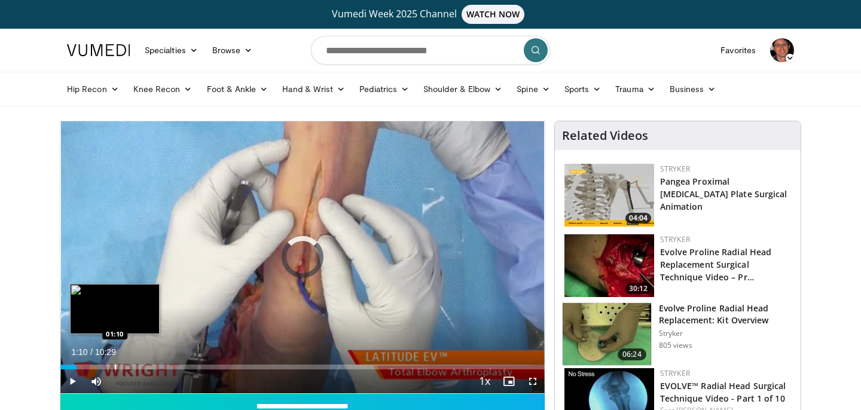
click at [115, 365] on div "Progress Bar" at bounding box center [115, 367] width 1 height 5
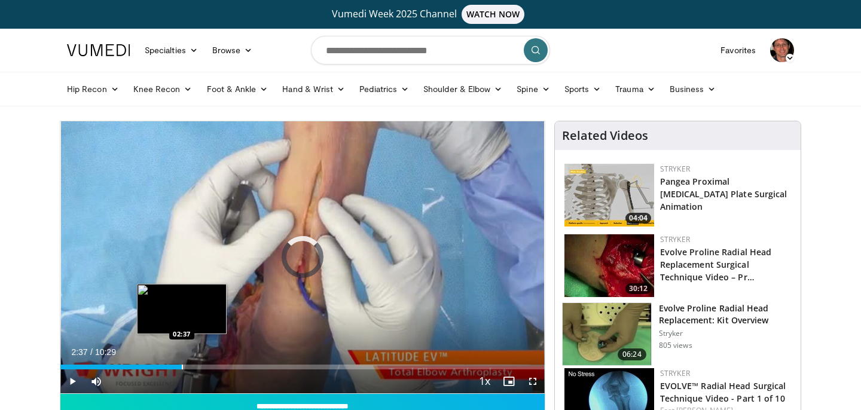
click at [182, 365] on div "Progress Bar" at bounding box center [182, 367] width 1 height 5
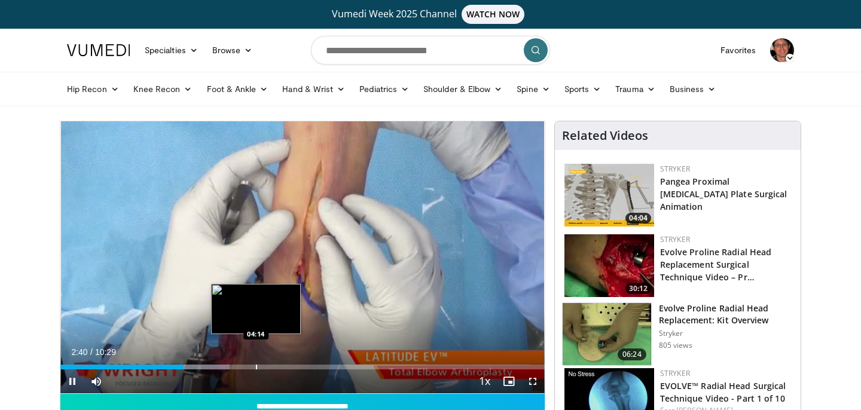
click at [256, 365] on div "Progress Bar" at bounding box center [256, 367] width 1 height 5
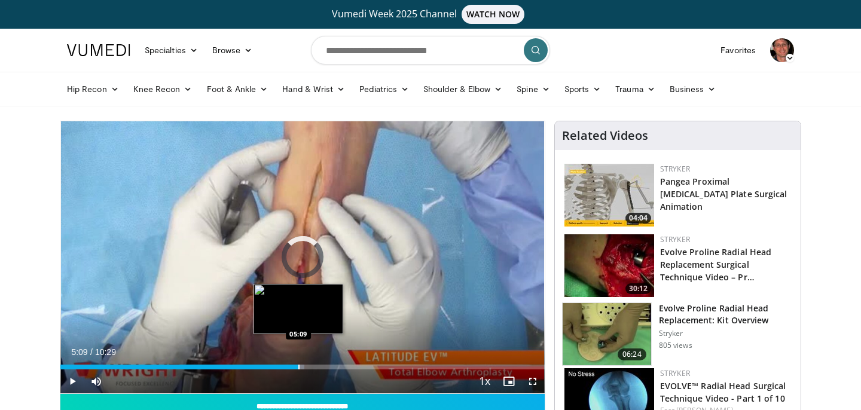
click at [298, 366] on div "Progress Bar" at bounding box center [298, 367] width 1 height 5
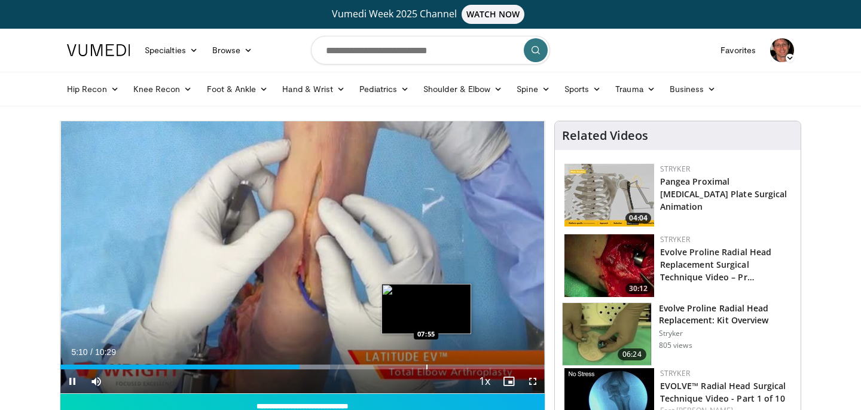
click at [426, 366] on div "Progress Bar" at bounding box center [426, 367] width 1 height 5
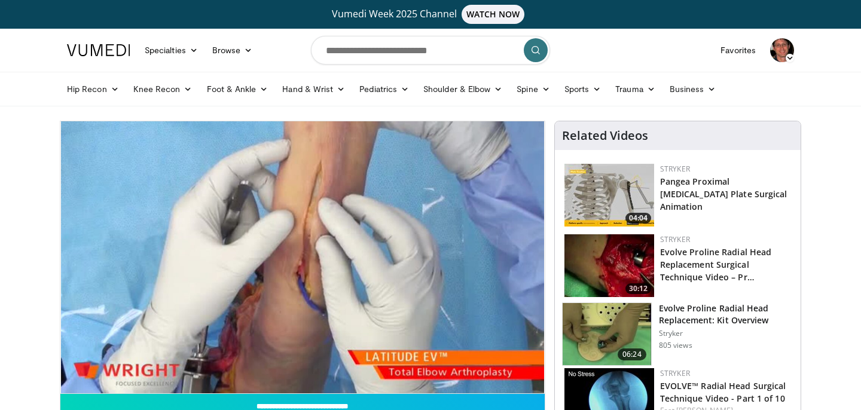
click at [499, 364] on video-js "**********" at bounding box center [302, 257] width 484 height 273
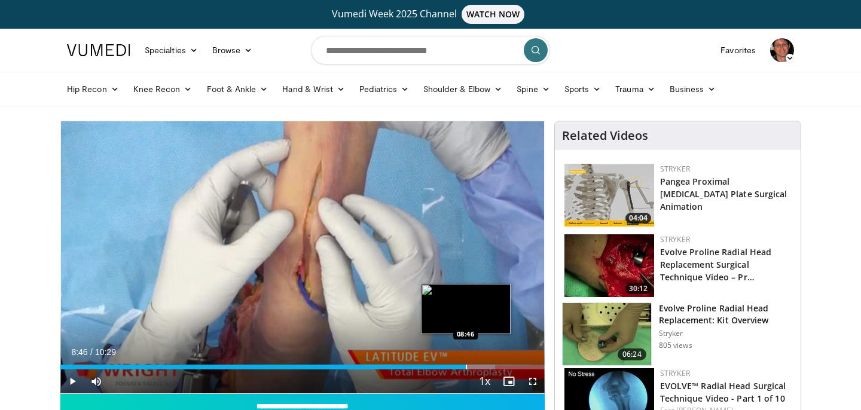
click at [466, 365] on div "Progress Bar" at bounding box center [466, 367] width 1 height 5
click at [481, 363] on div "Loaded : 89.85% 08:47 09:07" at bounding box center [302, 363] width 484 height 11
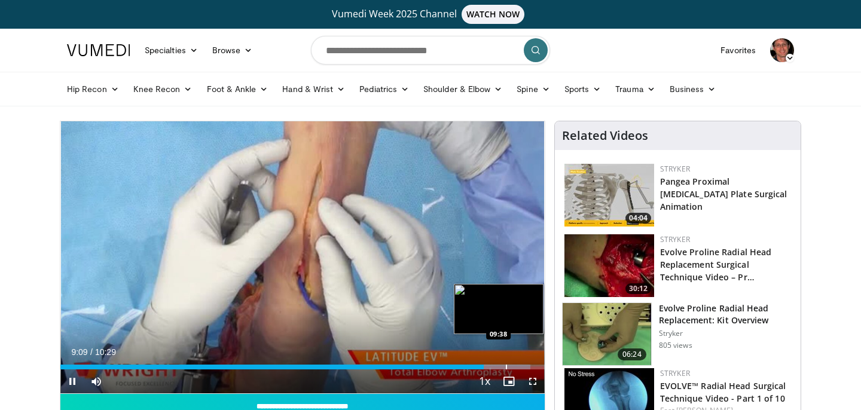
click at [507, 365] on div "Progress Bar" at bounding box center [506, 367] width 1 height 5
click at [529, 365] on div "Progress Bar" at bounding box center [529, 367] width 1 height 5
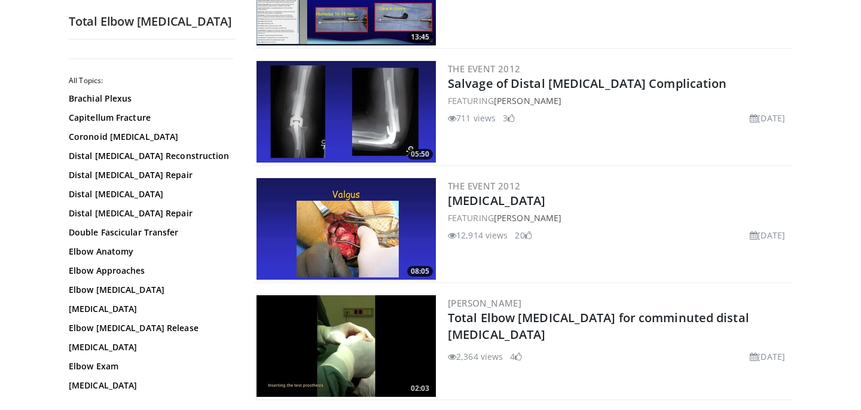
scroll to position [2213, 0]
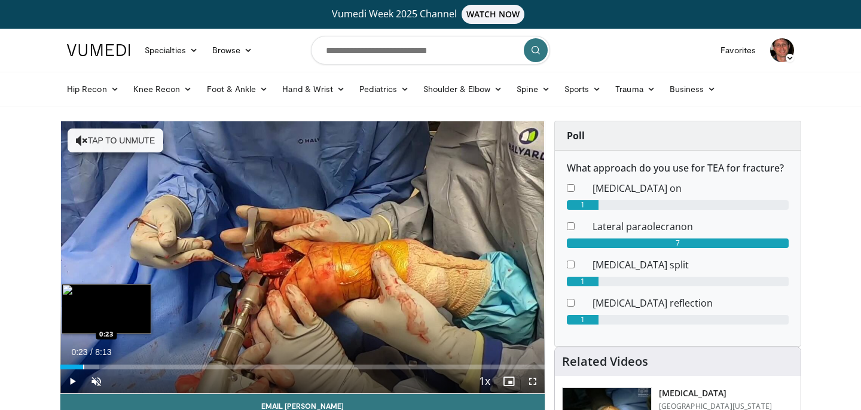
click at [83, 366] on div "Progress Bar" at bounding box center [83, 367] width 1 height 5
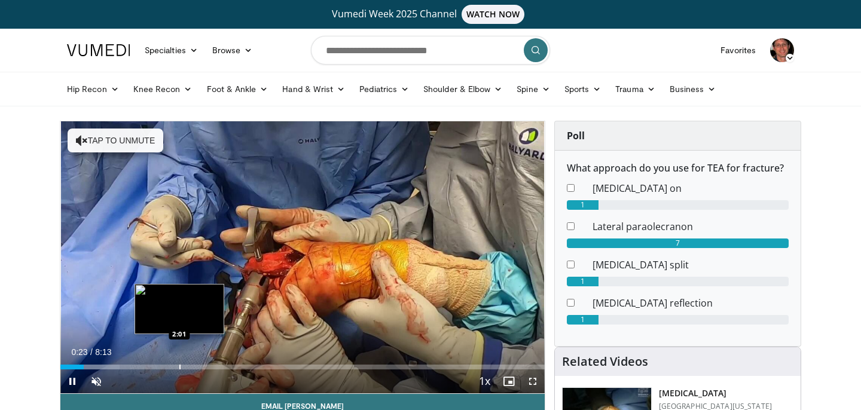
click at [181, 366] on div "Progress Bar" at bounding box center [179, 367] width 1 height 5
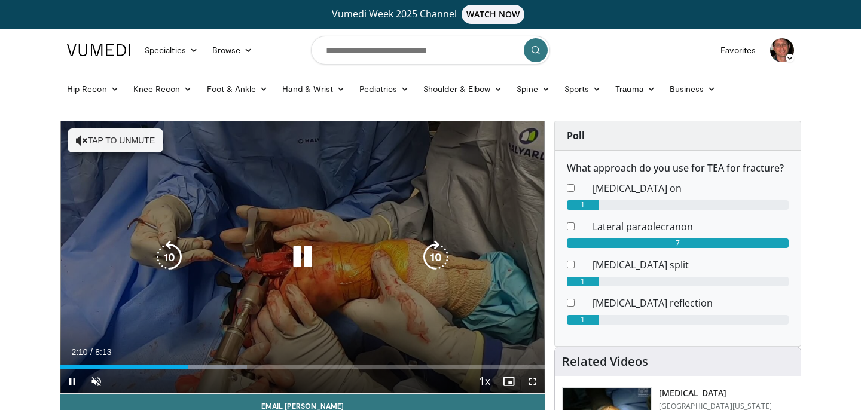
click at [105, 142] on button "Tap to unmute" at bounding box center [116, 141] width 96 height 24
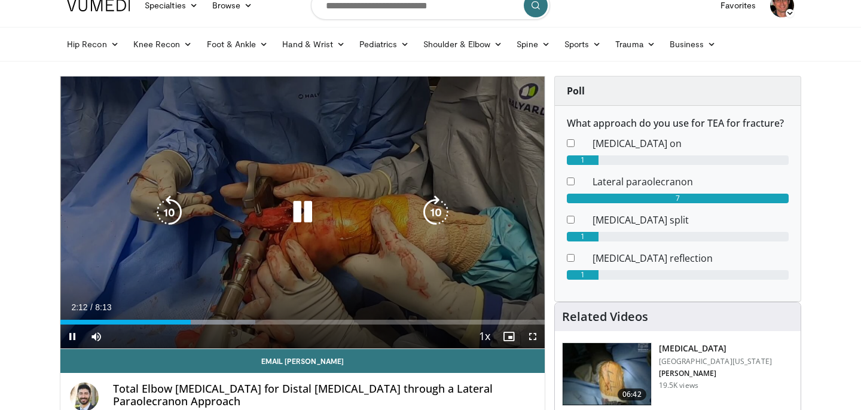
scroll to position [56, 0]
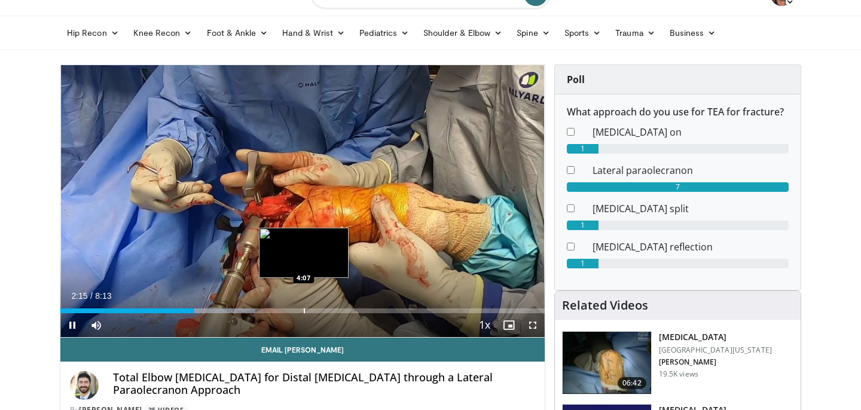
click at [304, 310] on div "Progress Bar" at bounding box center [304, 310] width 1 height 5
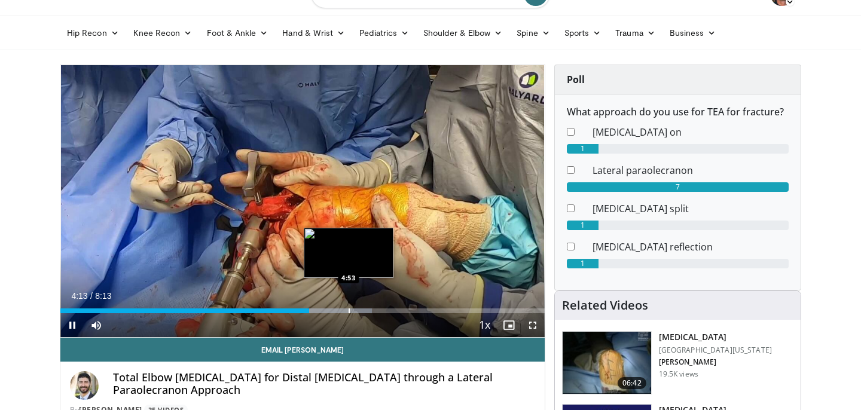
click at [348, 310] on div "Progress Bar" at bounding box center [348, 310] width 1 height 5
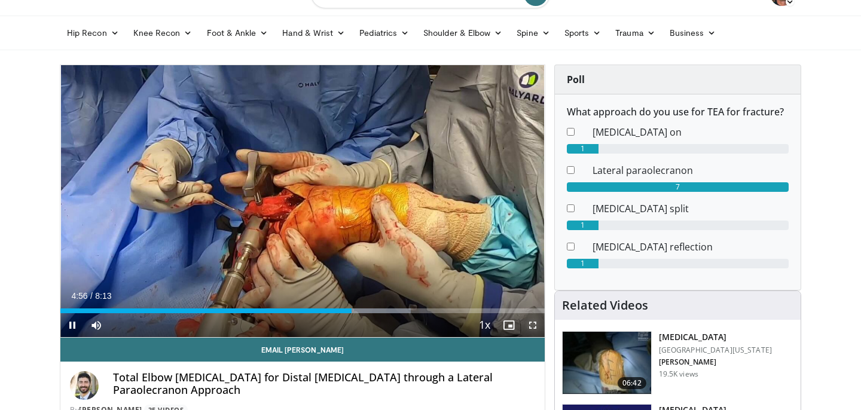
click at [532, 325] on span "Video Player" at bounding box center [533, 325] width 24 height 24
click at [67, 323] on span "Video Player" at bounding box center [72, 325] width 24 height 24
click at [73, 323] on span "Video Player" at bounding box center [72, 325] width 24 height 24
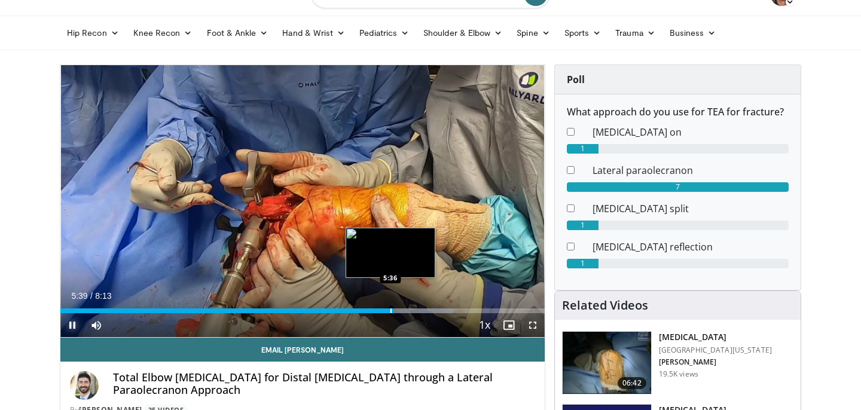
click at [390, 308] on div "Progress Bar" at bounding box center [390, 310] width 1 height 5
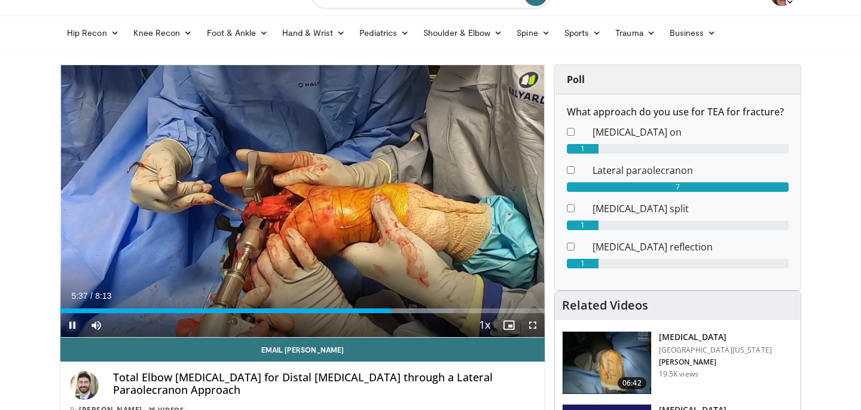
click at [70, 330] on span "Video Player" at bounding box center [72, 325] width 24 height 24
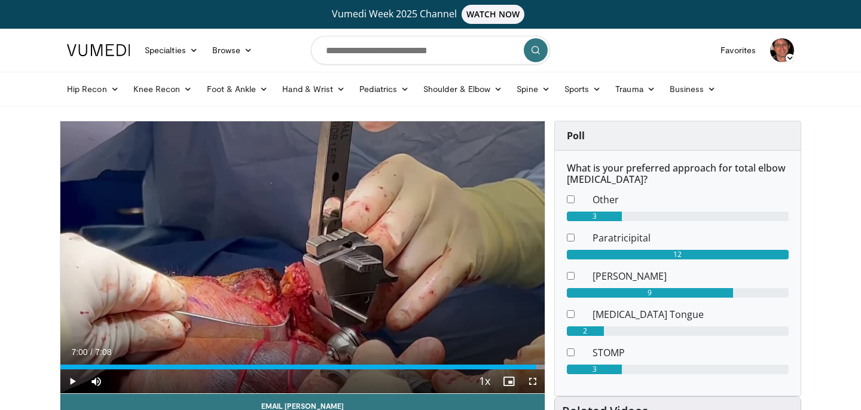
click at [66, 384] on span "Video Player" at bounding box center [72, 381] width 24 height 24
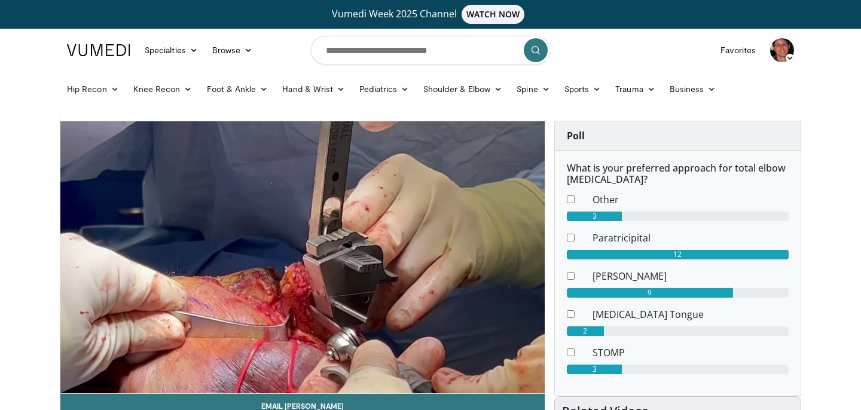
click at [66, 384] on div "10 seconds Tap to unmute" at bounding box center [302, 257] width 484 height 272
